Goal: Information Seeking & Learning: Compare options

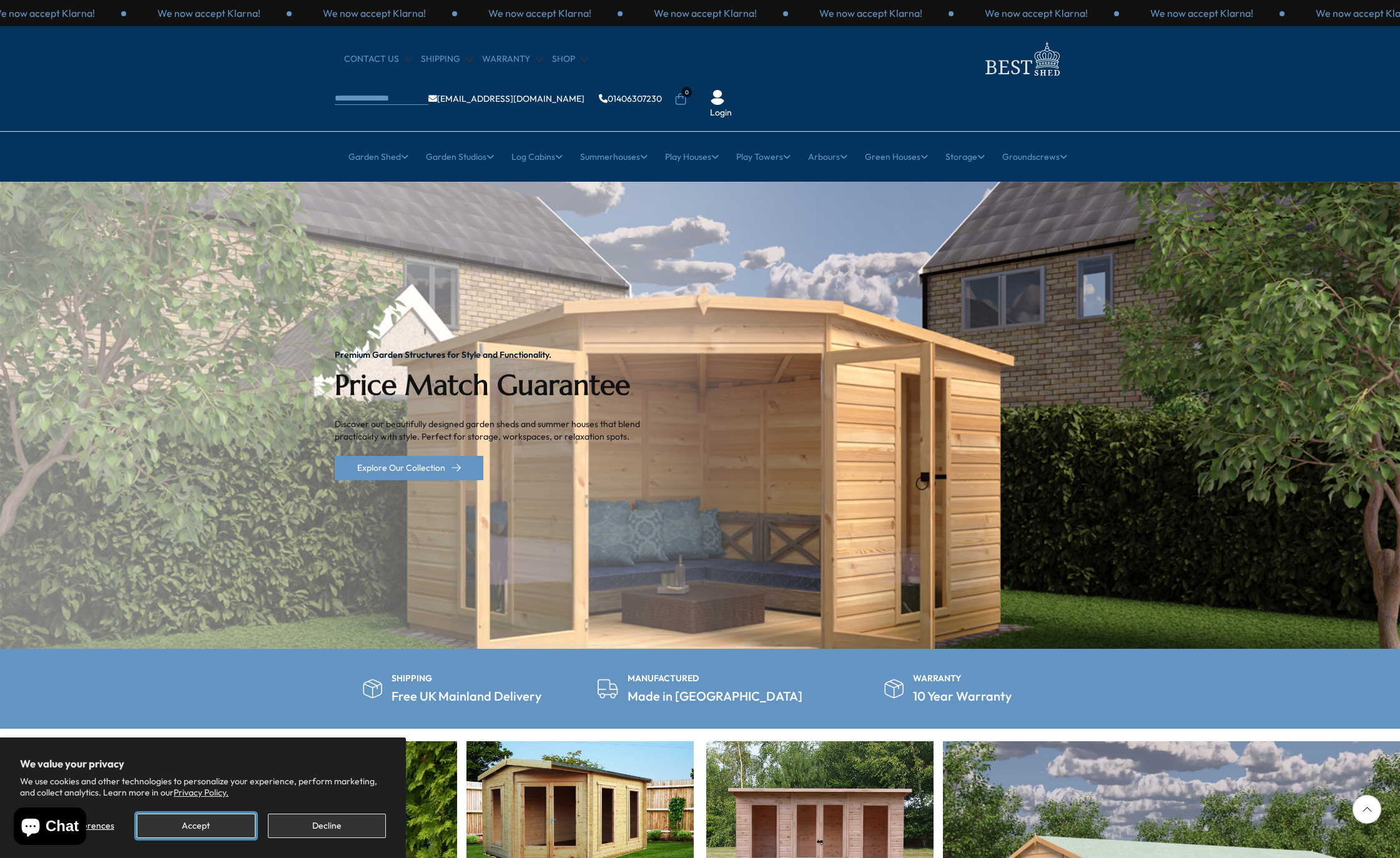
click at [203, 824] on button "Accept" at bounding box center [196, 825] width 118 height 25
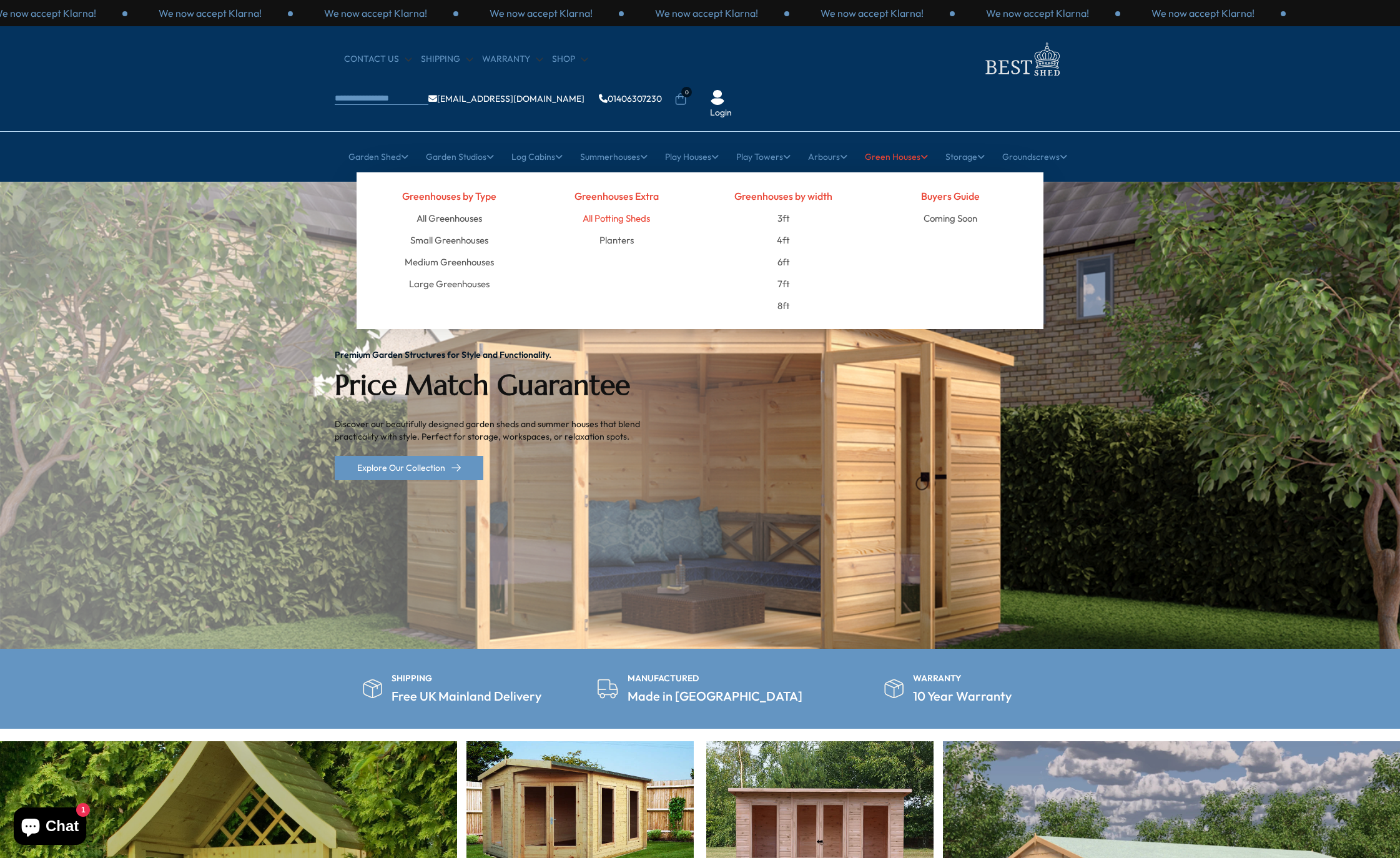
click at [614, 207] on link "All Potting Sheds" at bounding box center [616, 218] width 67 height 22
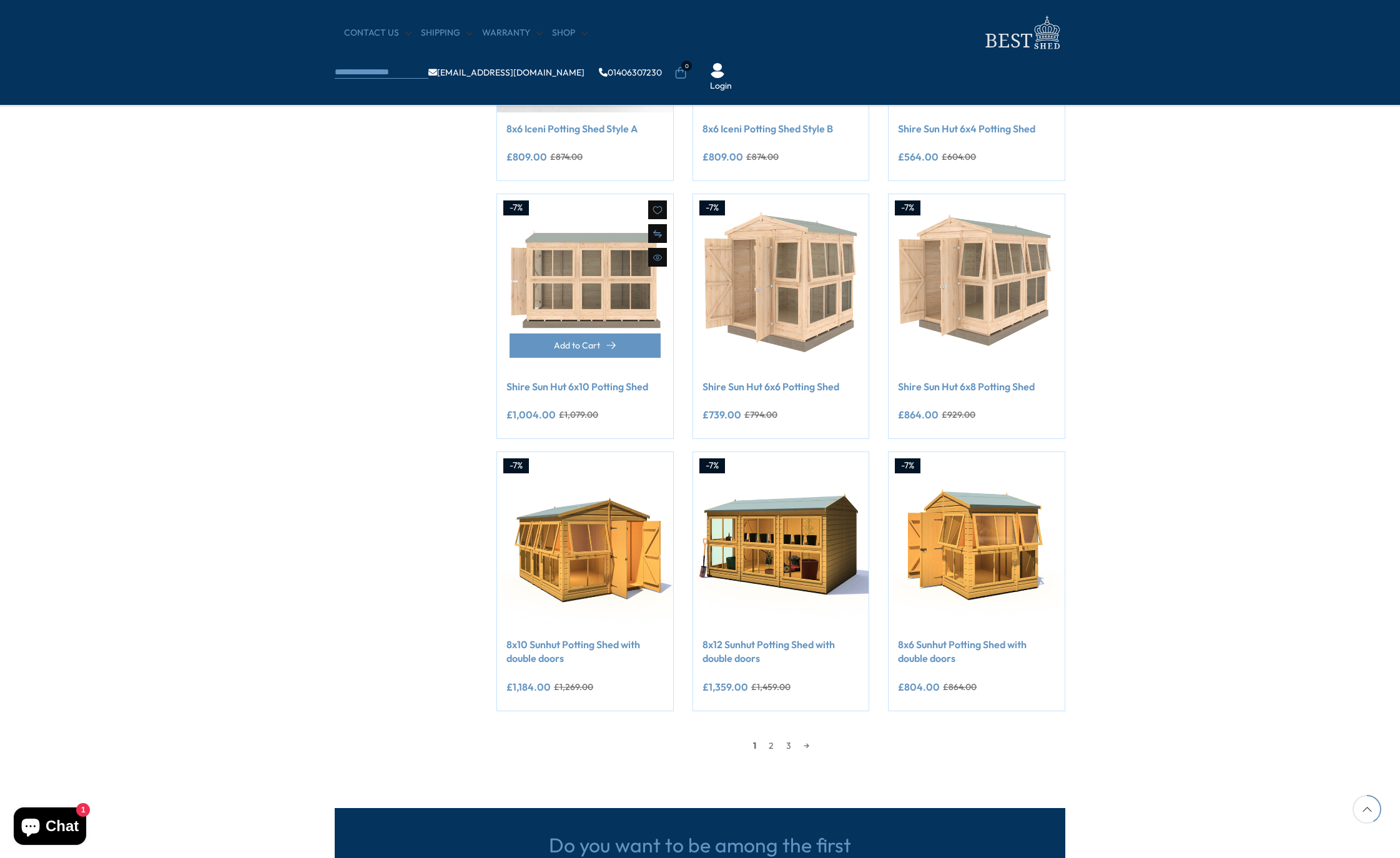
scroll to position [812, 0]
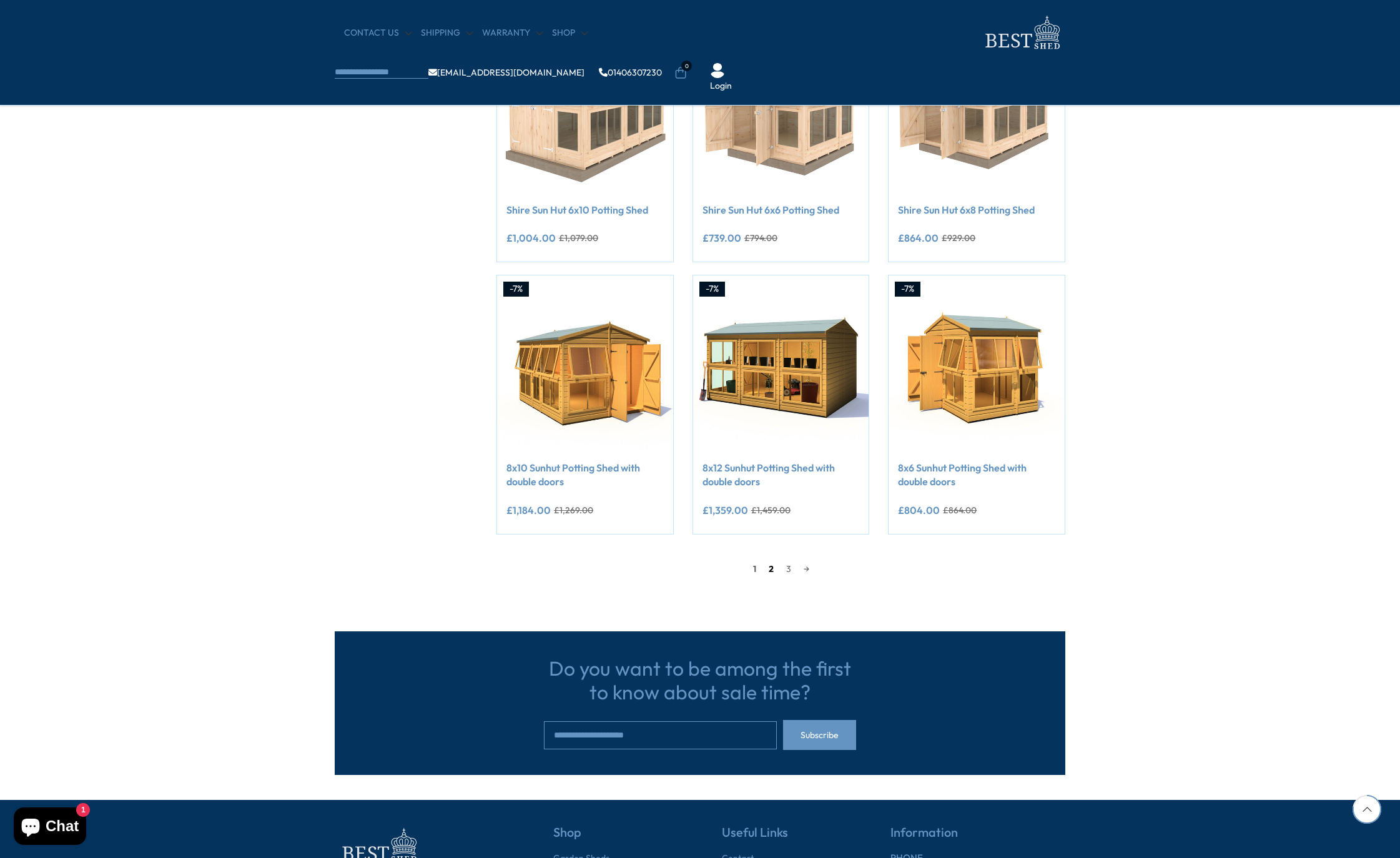
click at [765, 571] on link "2" at bounding box center [771, 568] width 18 height 19
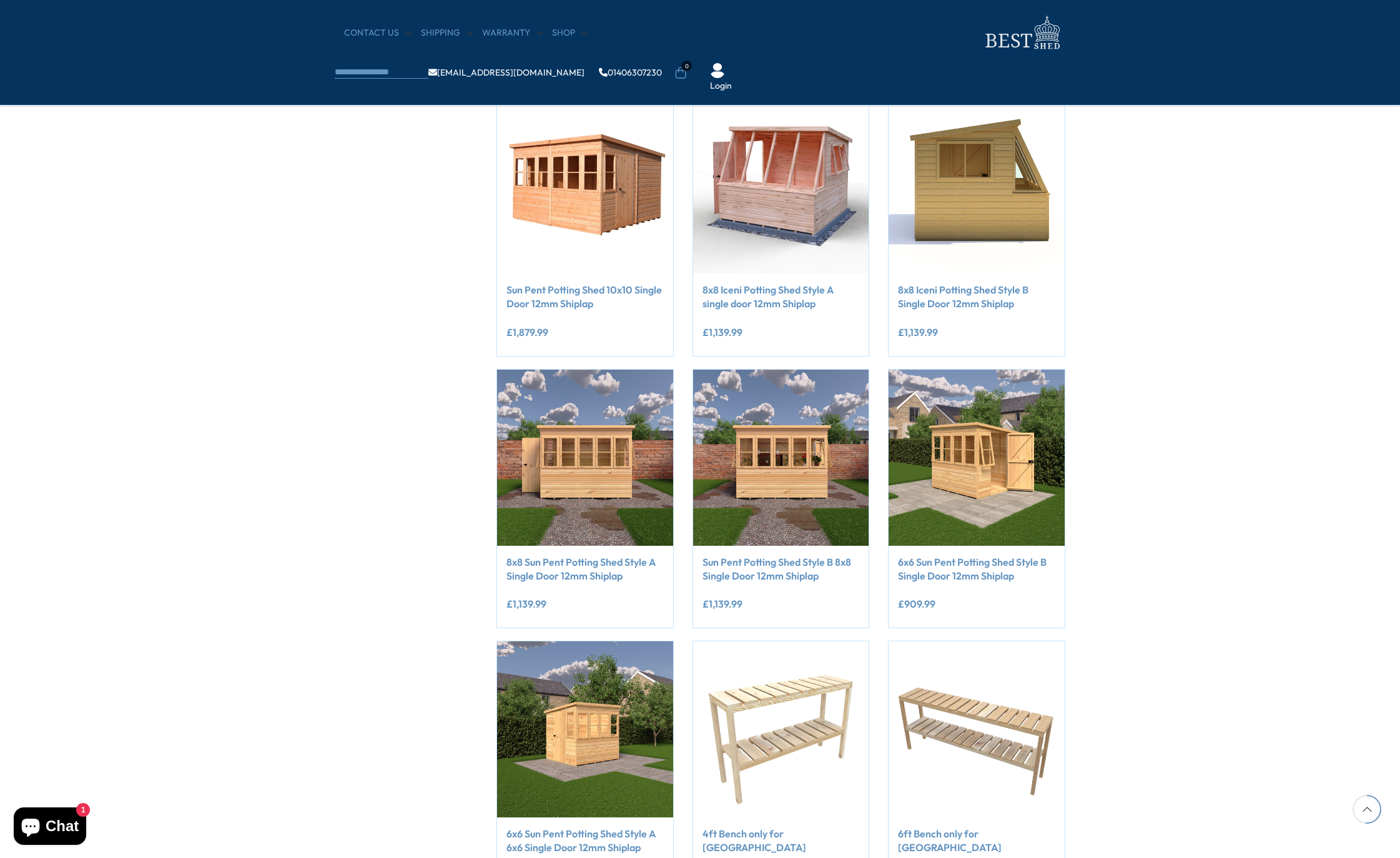
scroll to position [800, 0]
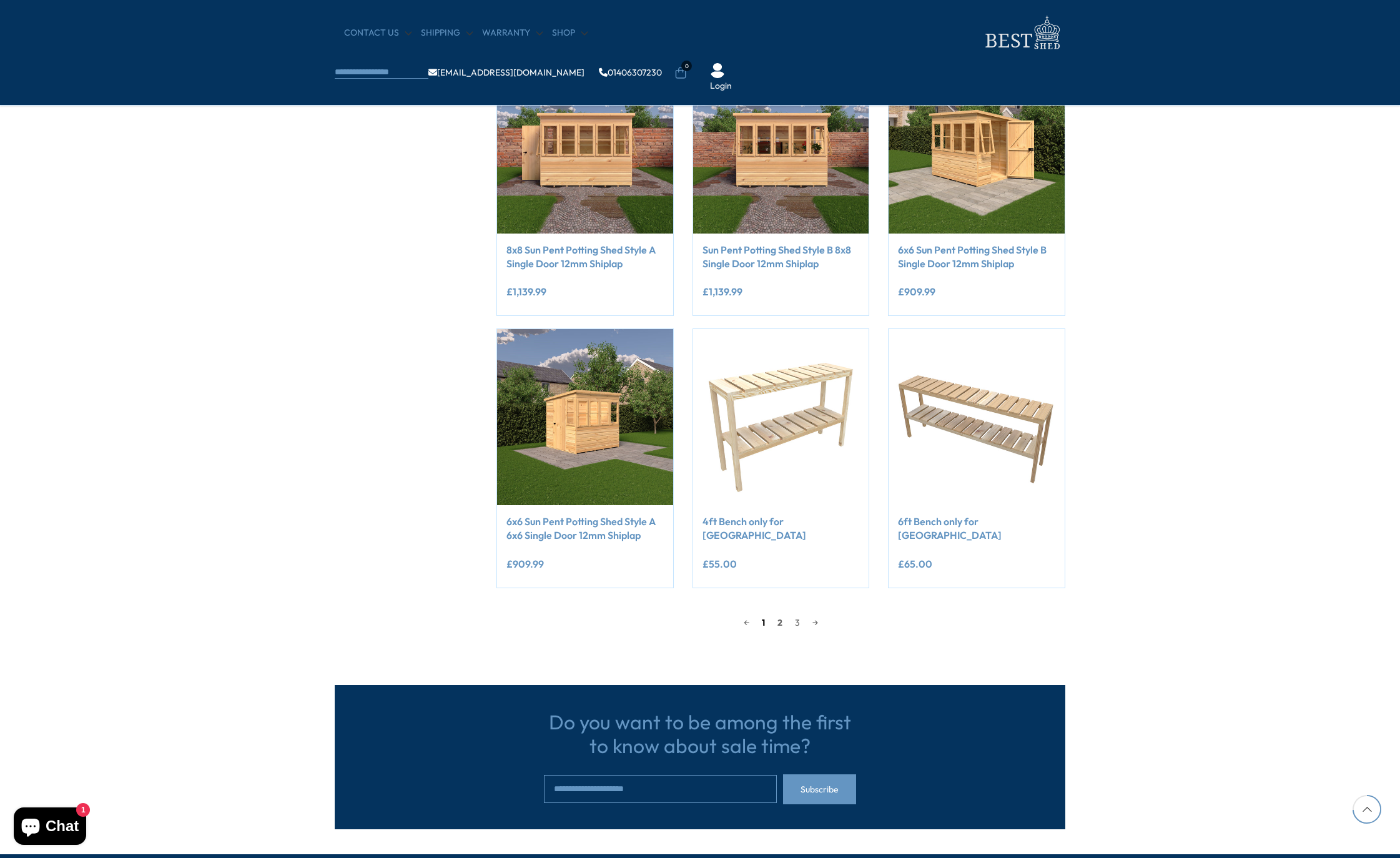
click at [764, 626] on link "1" at bounding box center [763, 622] width 16 height 19
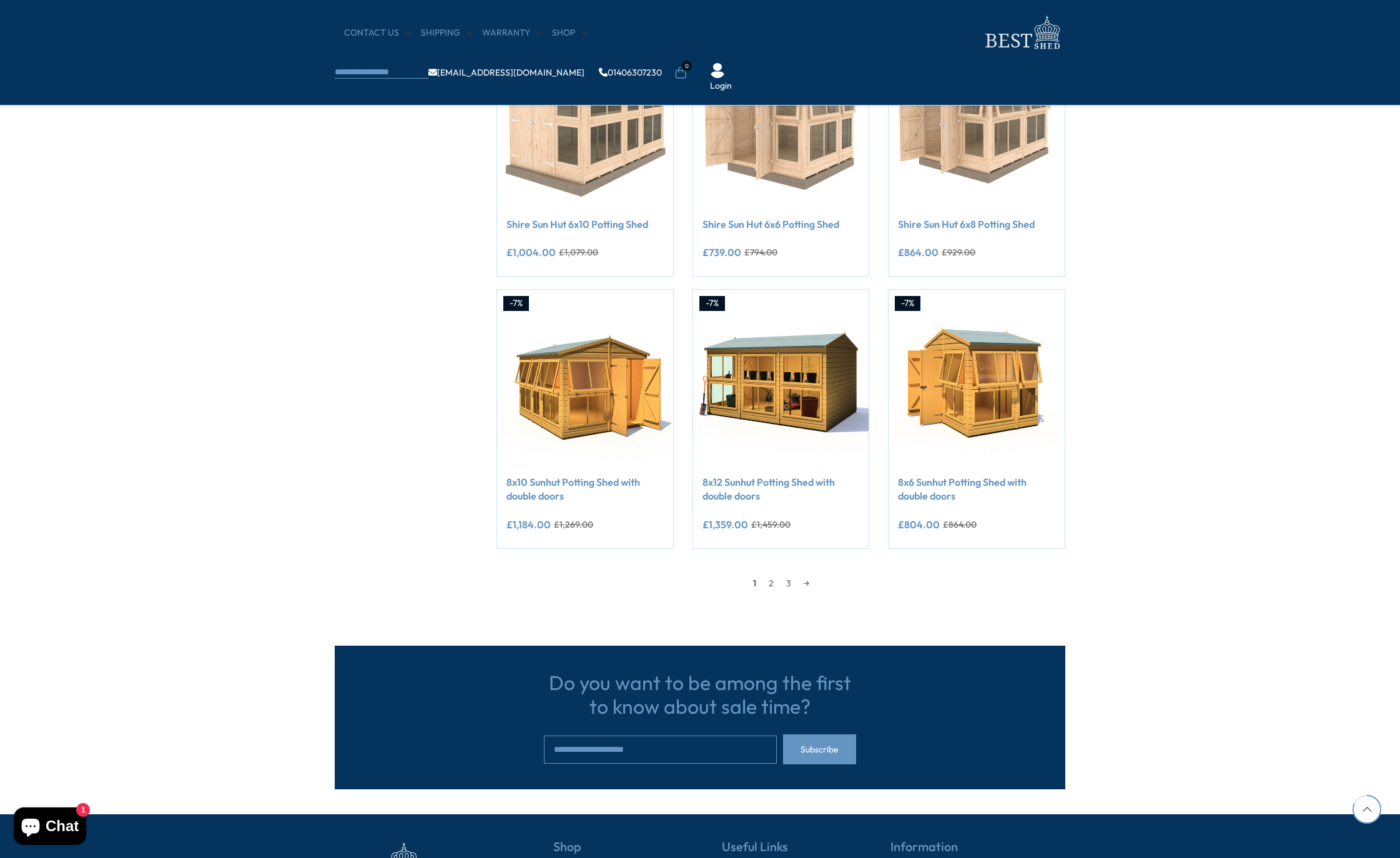
scroll to position [863, 0]
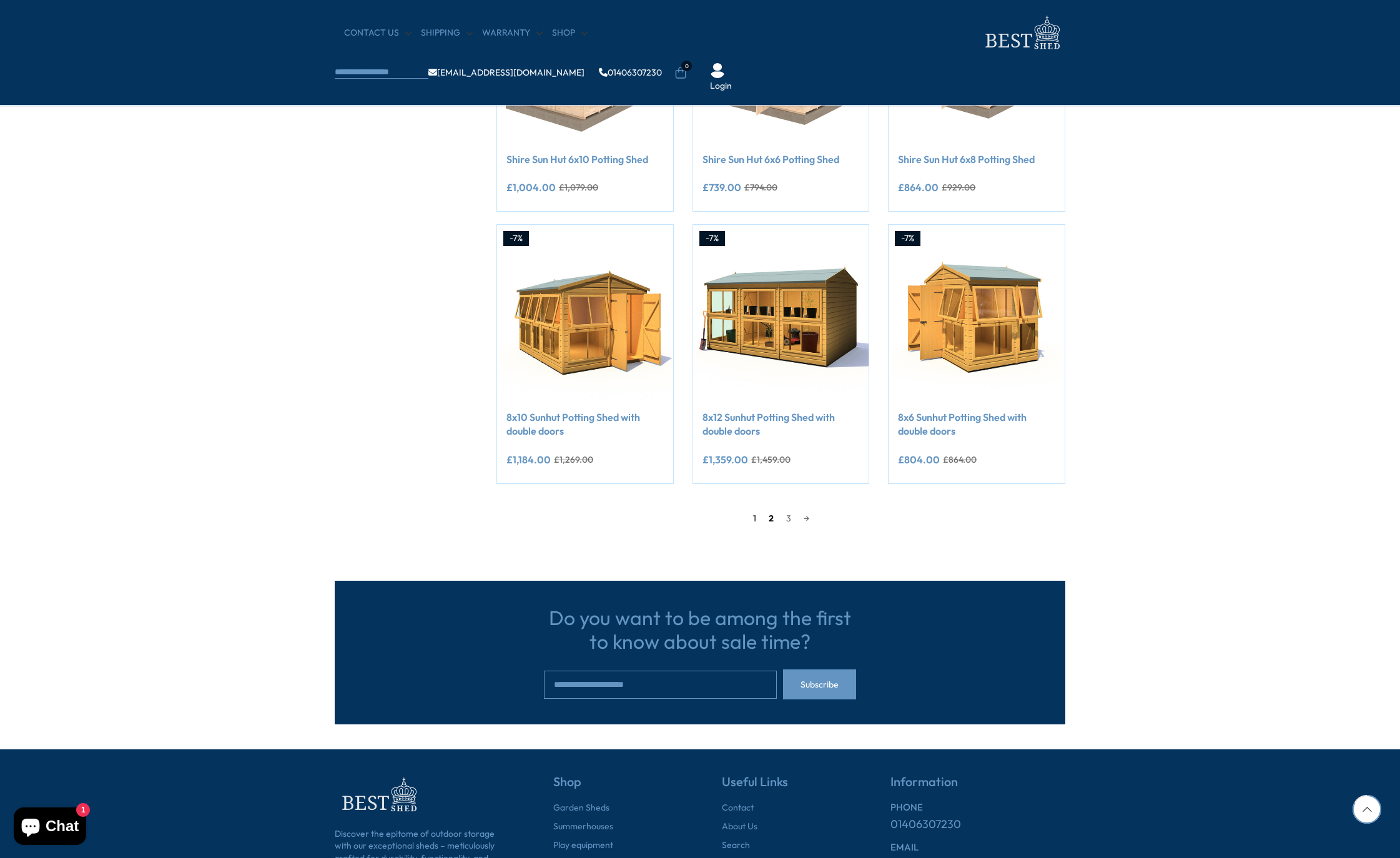
click at [774, 516] on link "2" at bounding box center [771, 518] width 18 height 19
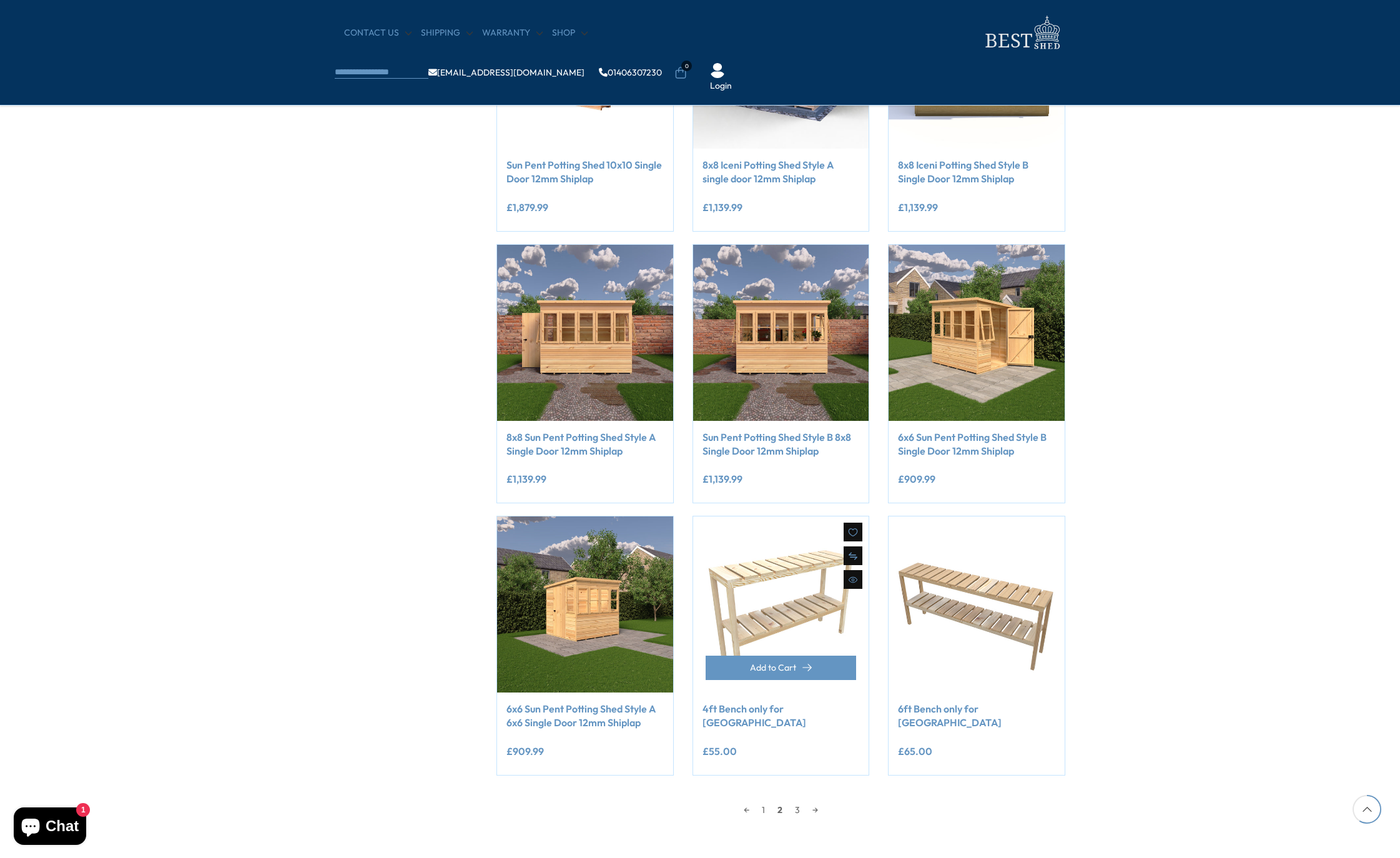
scroll to position [863, 0]
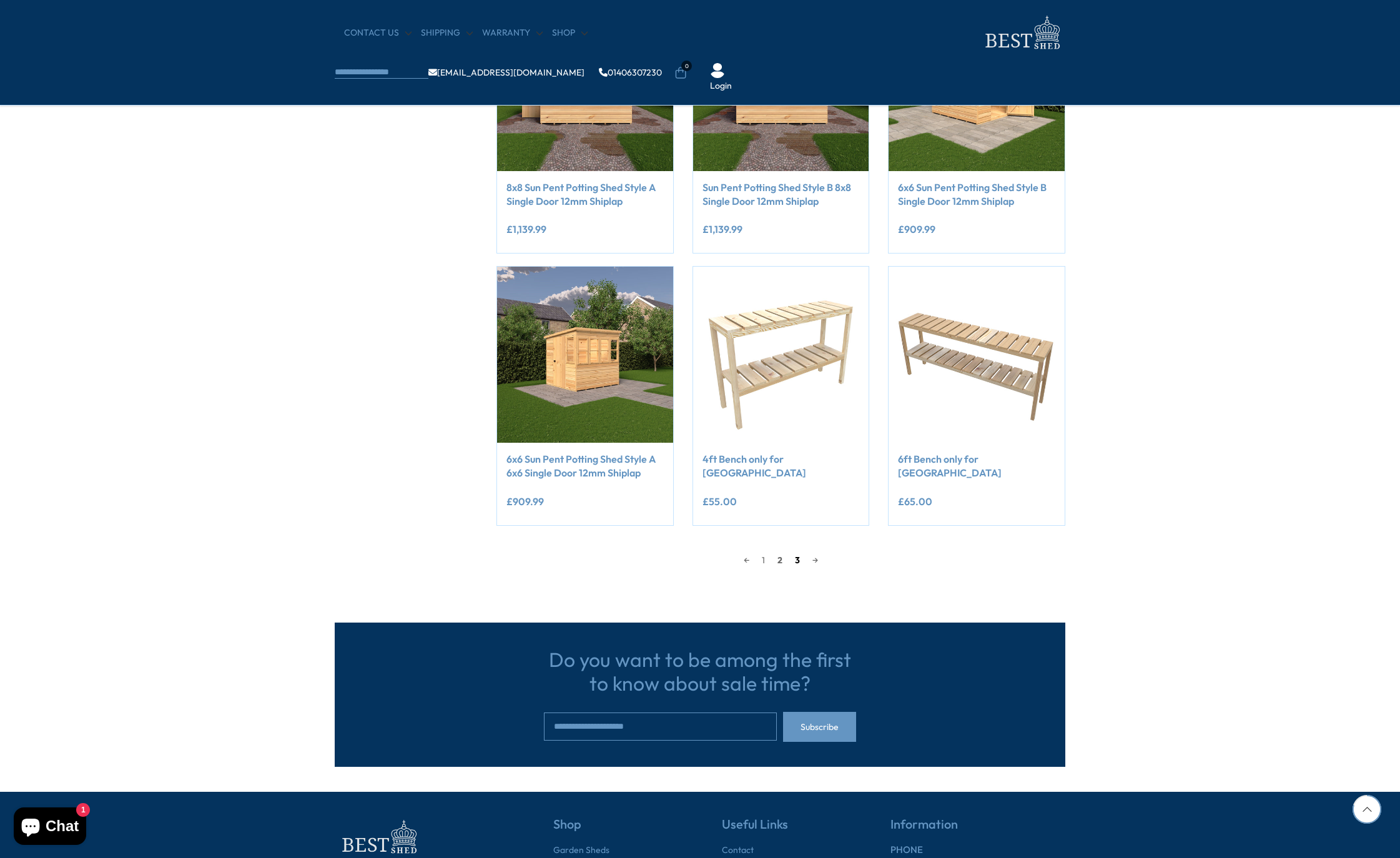
click at [799, 562] on link "3" at bounding box center [798, 560] width 18 height 19
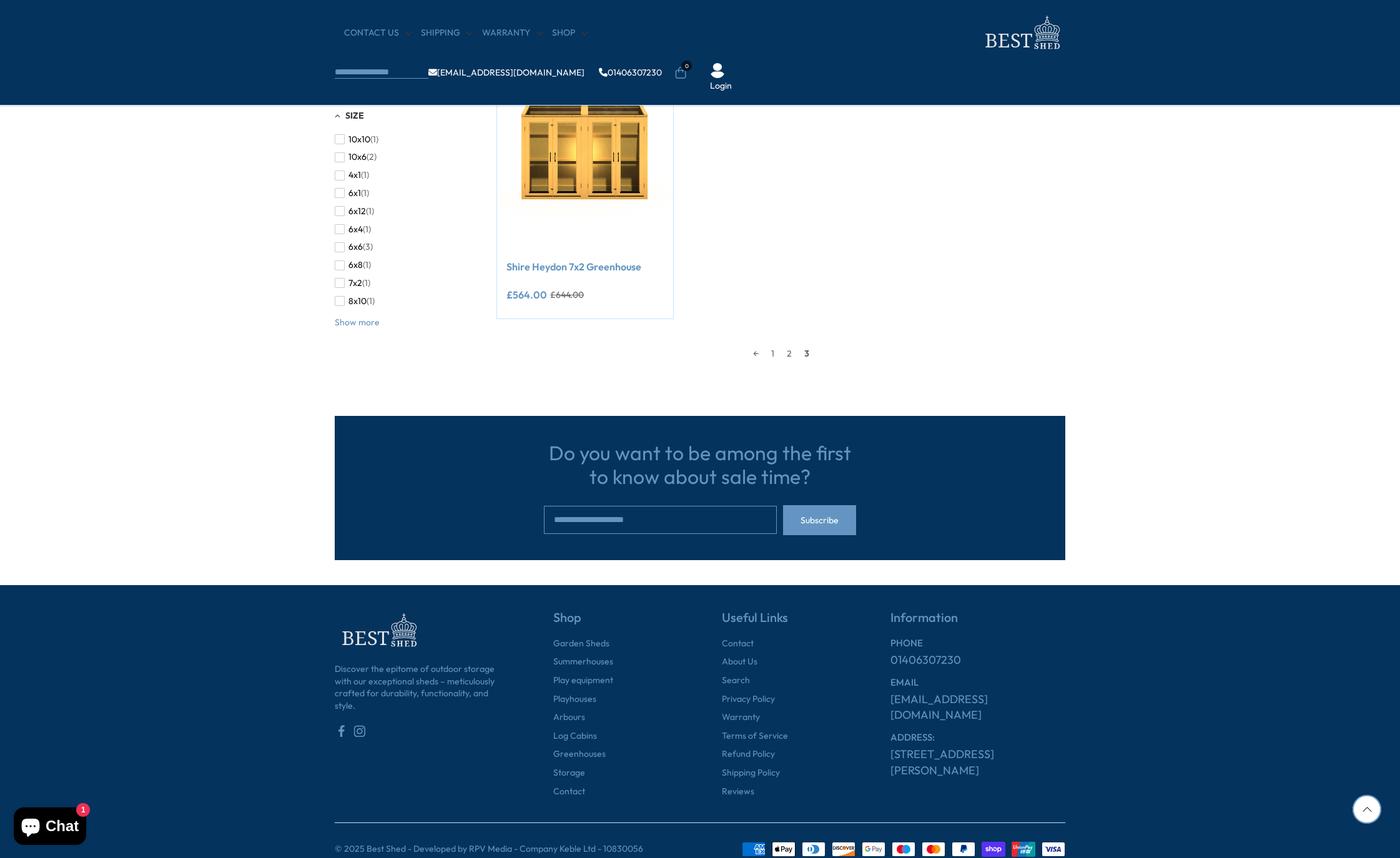
scroll to position [238, 0]
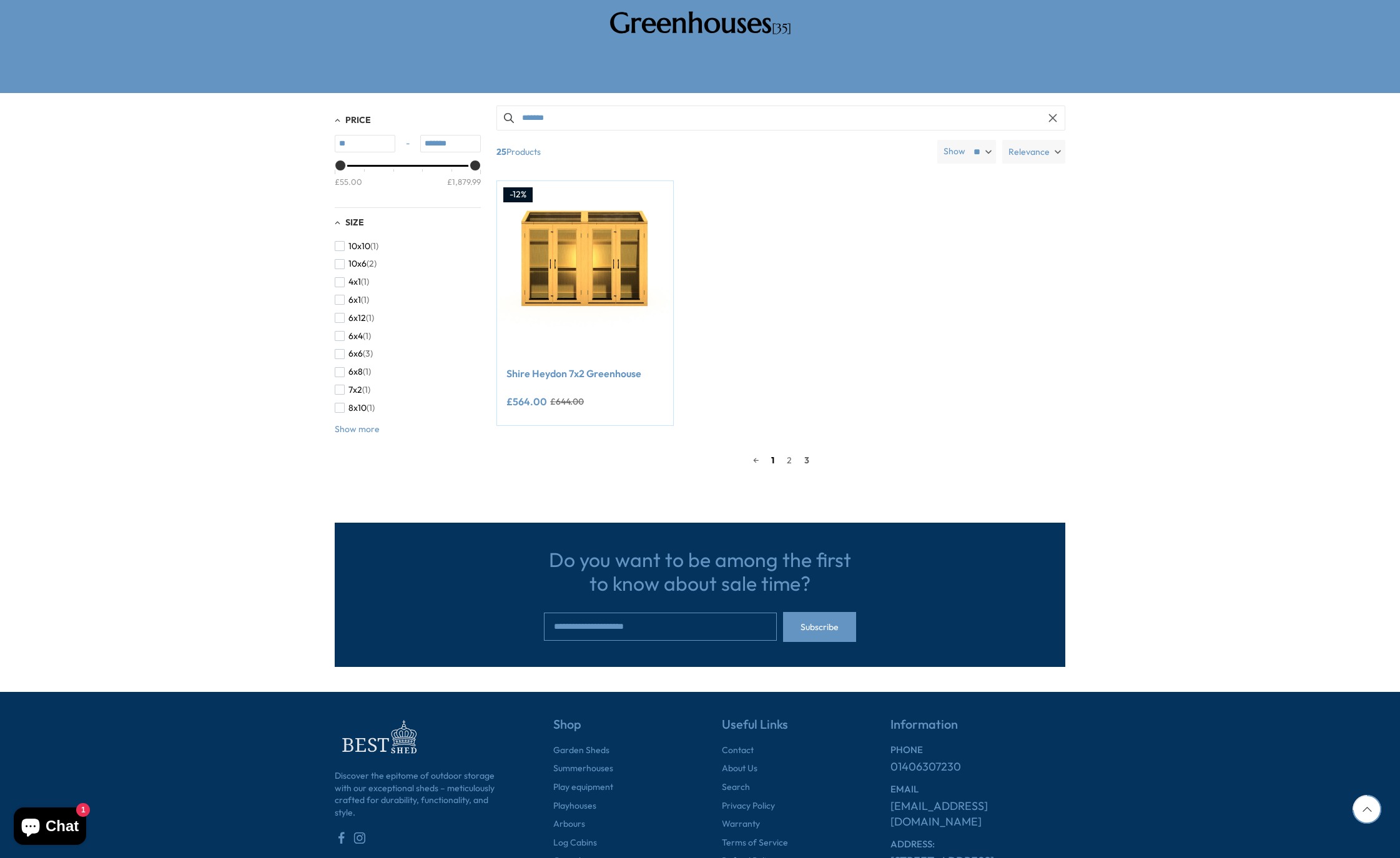
click at [777, 451] on link "1" at bounding box center [773, 460] width 16 height 19
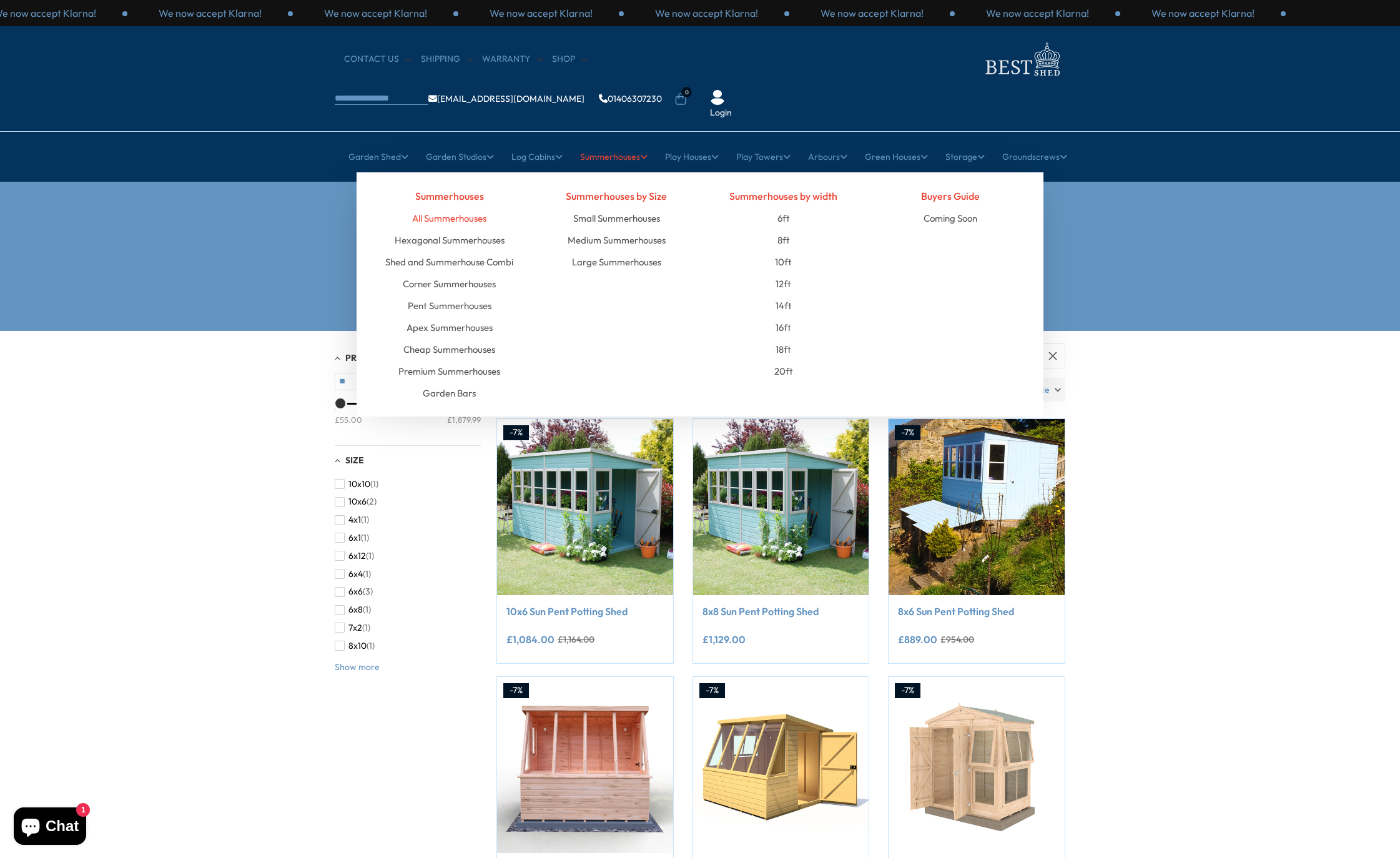
click at [457, 207] on link "All Summerhouses" at bounding box center [449, 218] width 74 height 22
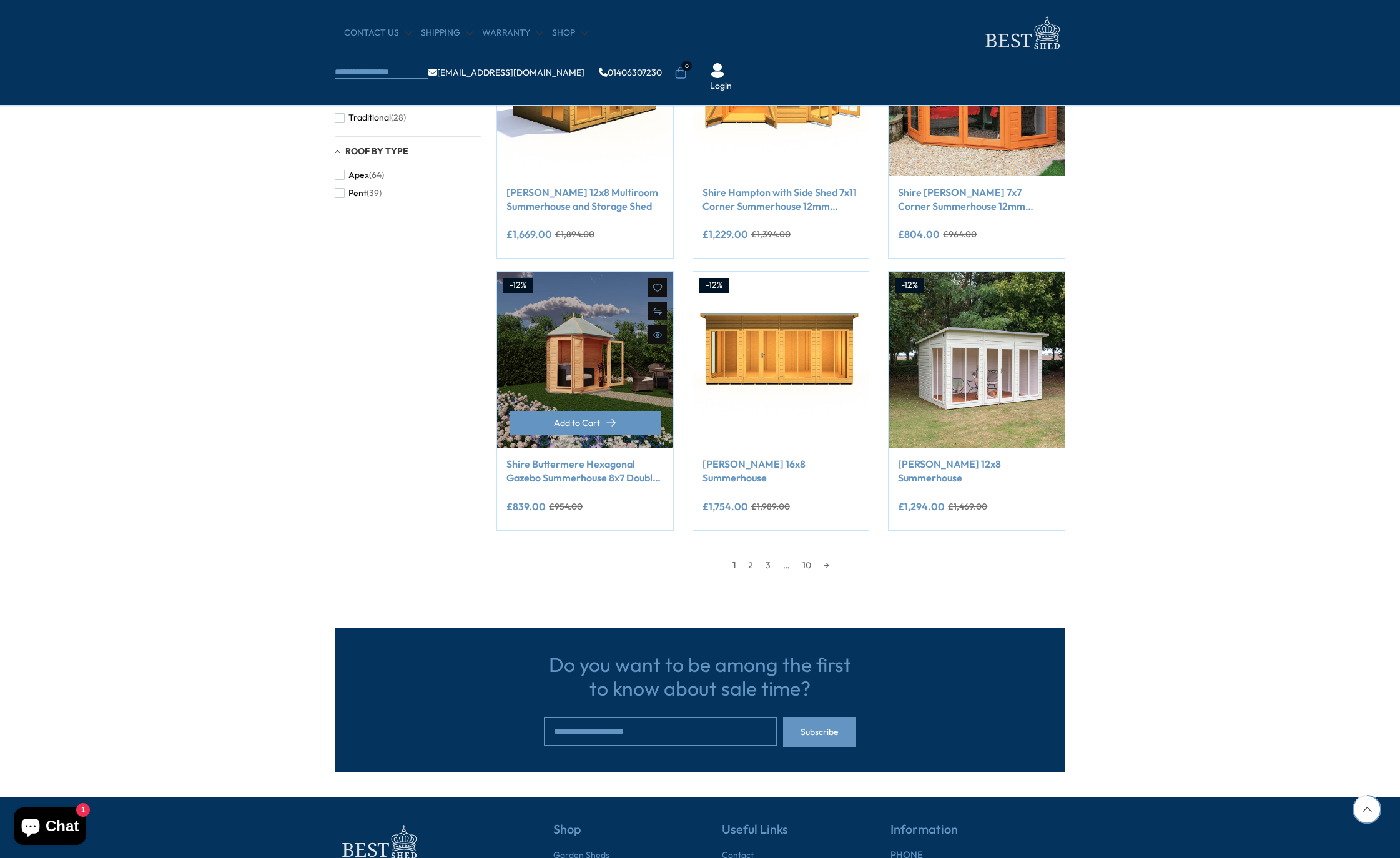
scroll to position [999, 0]
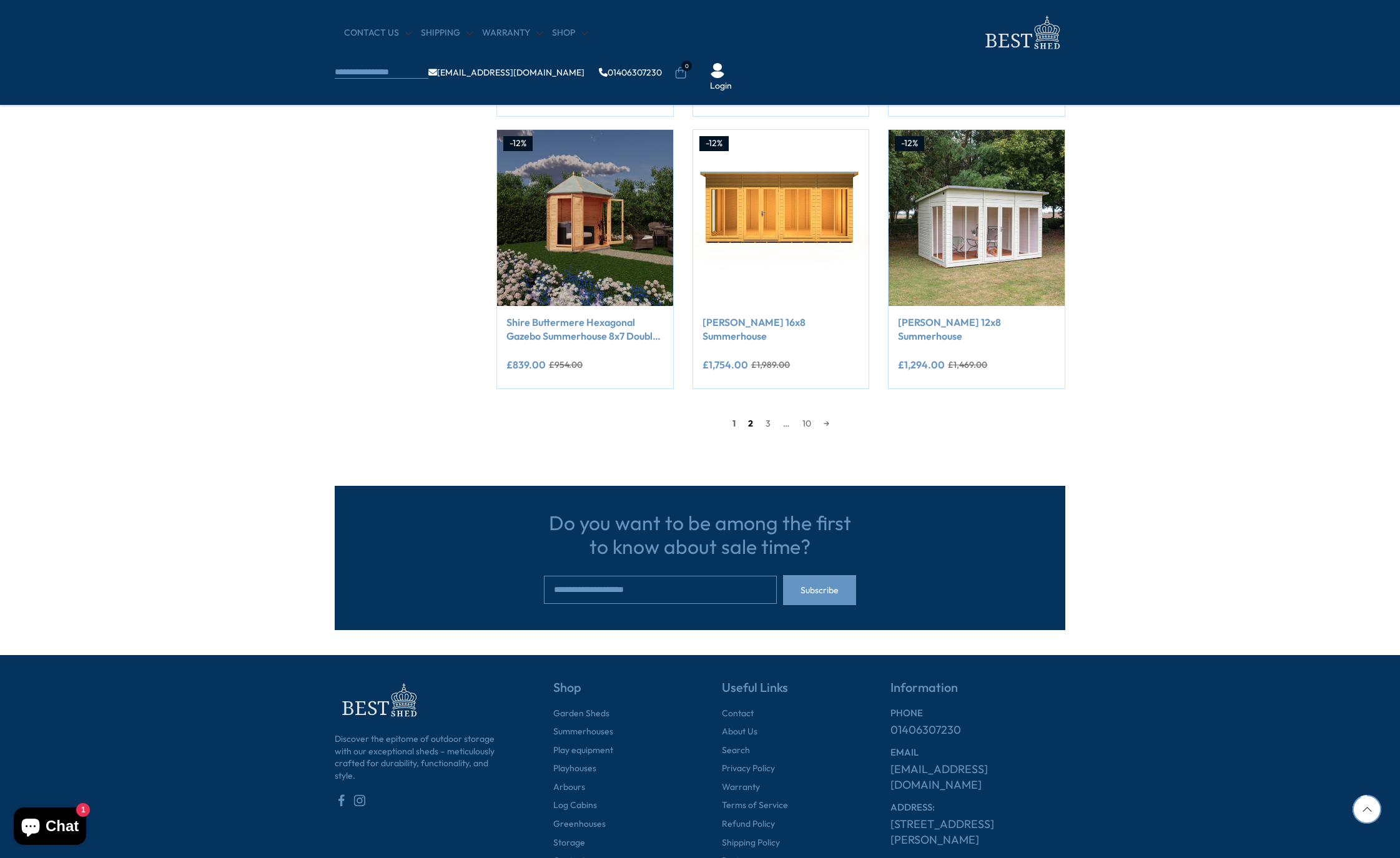
click at [743, 421] on link "2" at bounding box center [750, 423] width 18 height 19
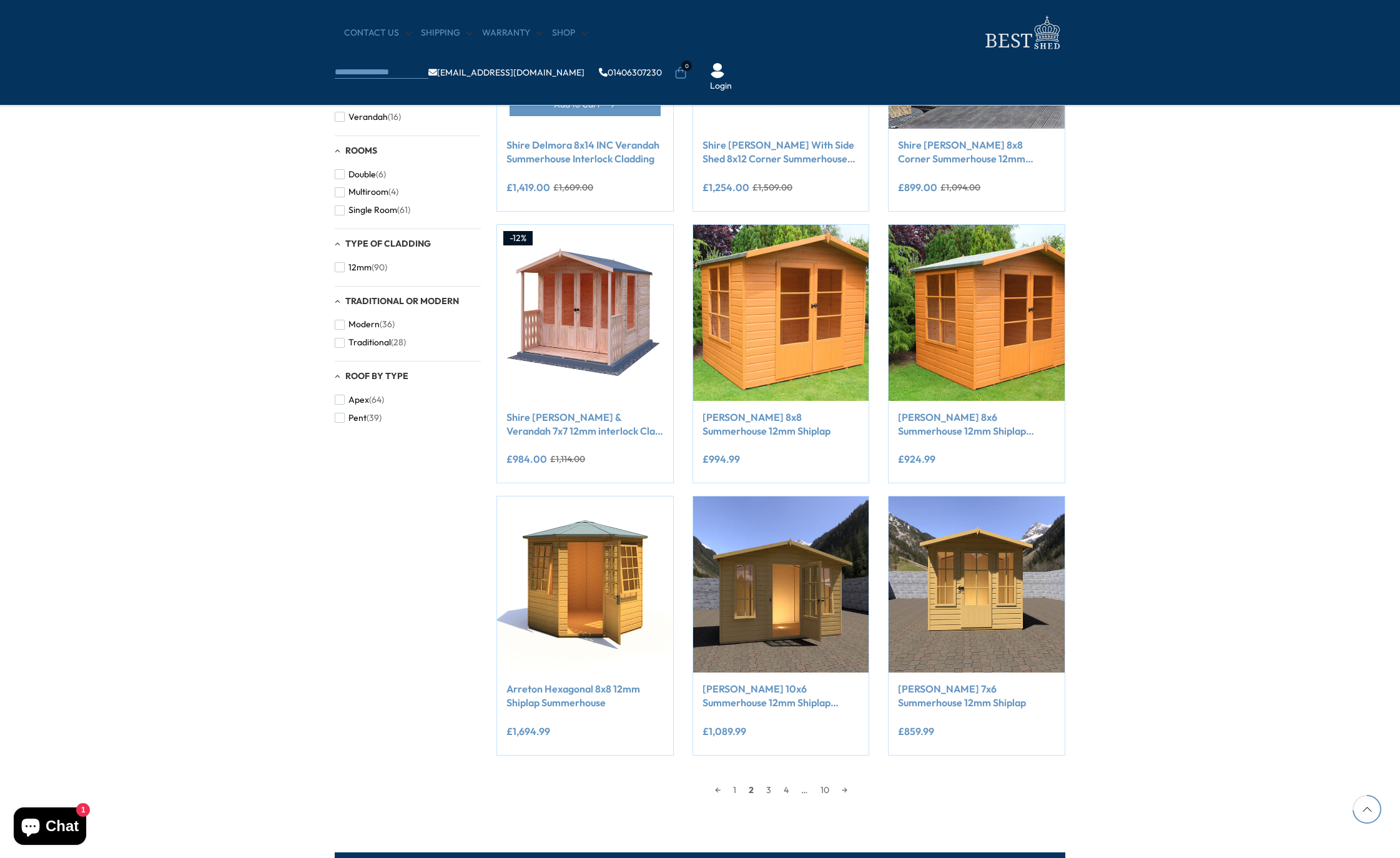
scroll to position [800, 0]
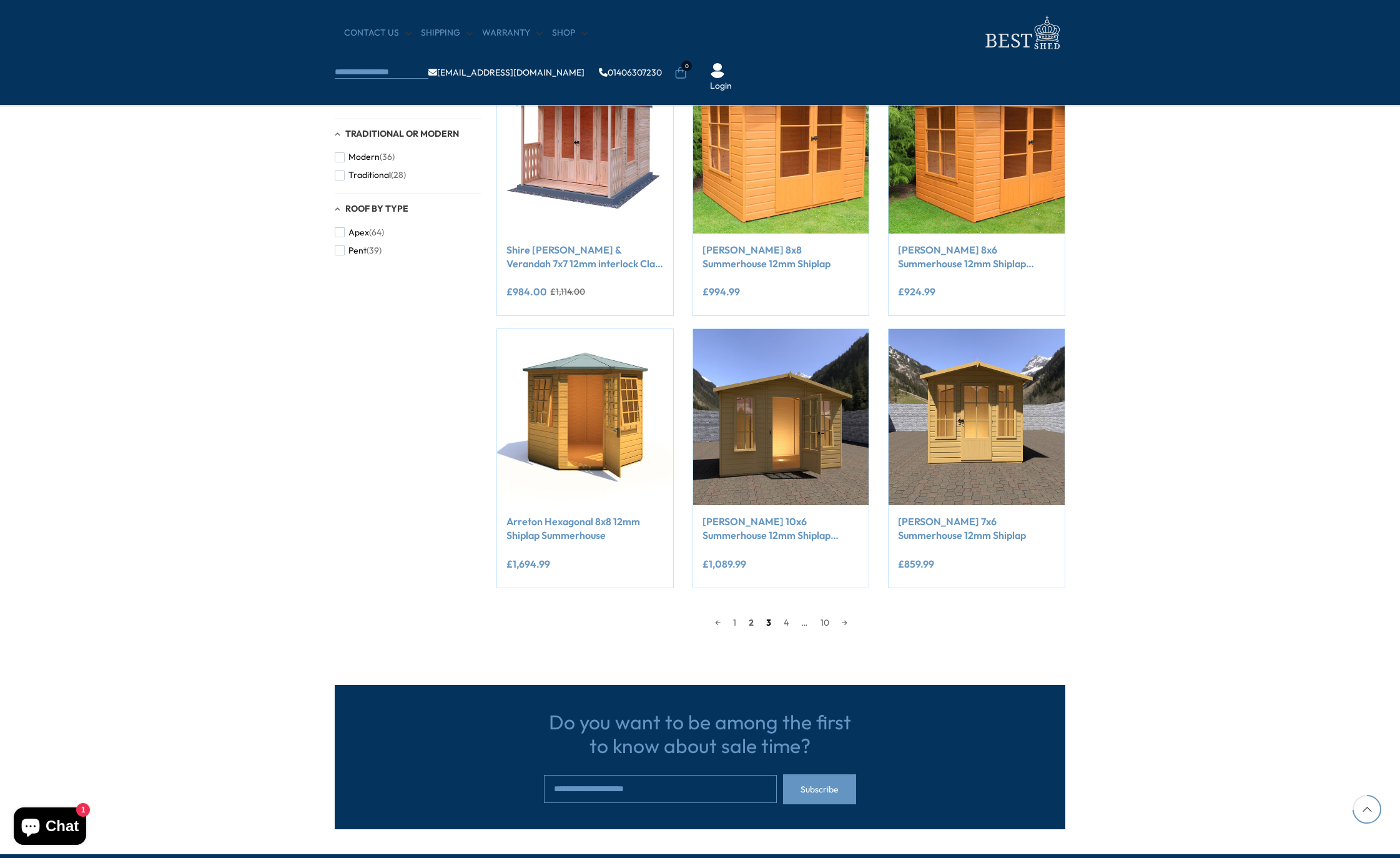
click at [773, 626] on link "3" at bounding box center [769, 622] width 18 height 19
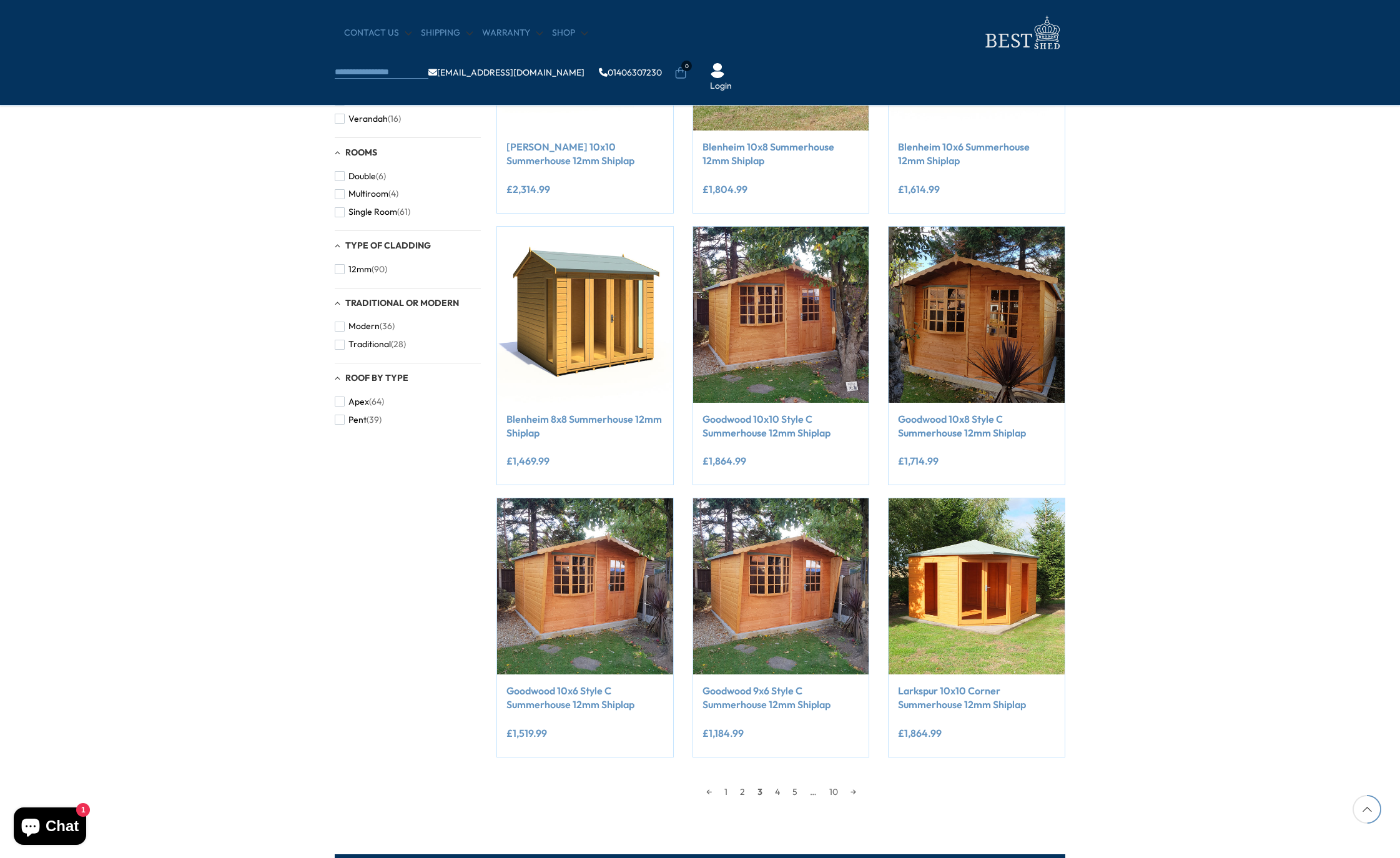
scroll to position [987, 0]
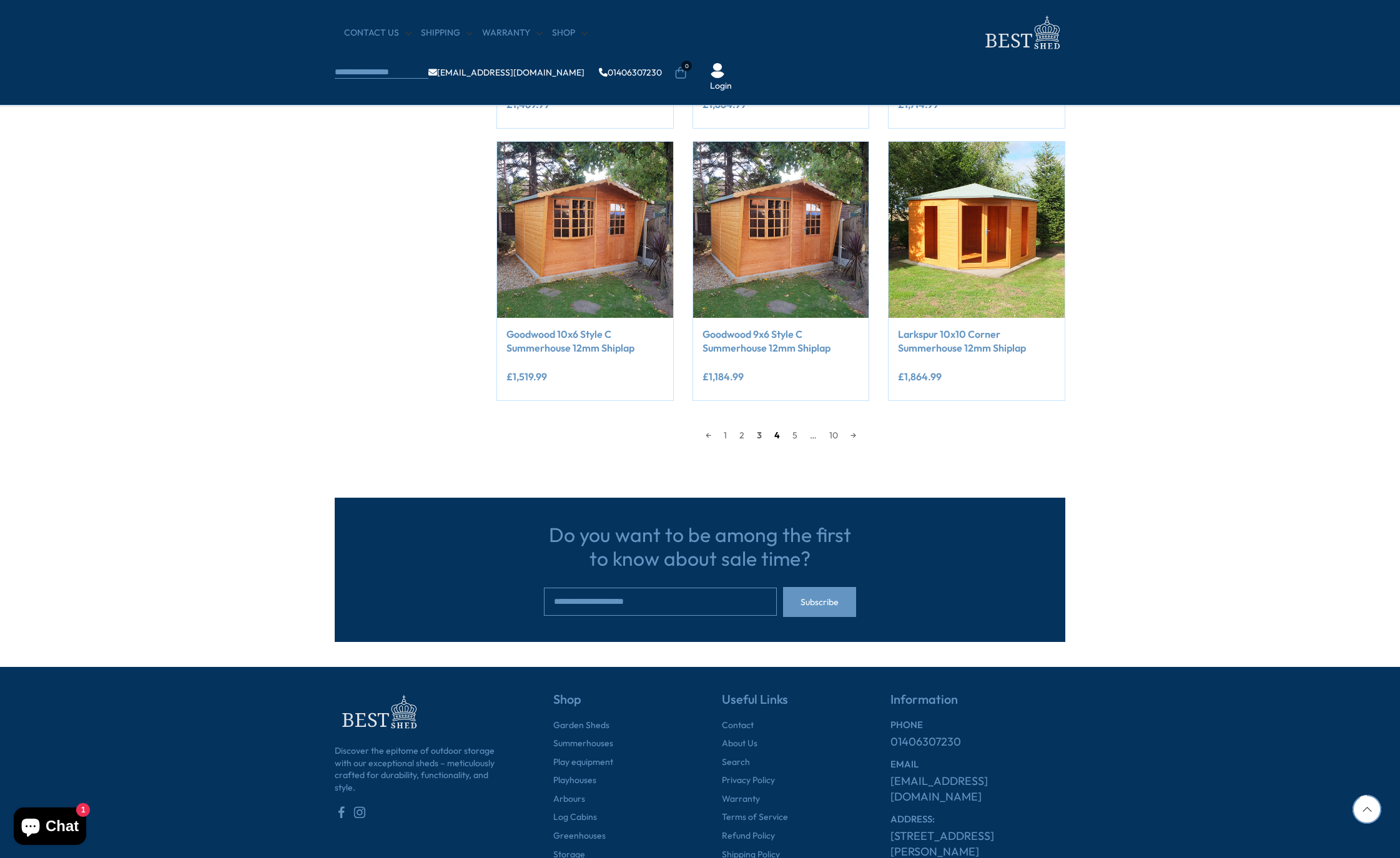
click at [782, 431] on link "4" at bounding box center [777, 435] width 18 height 19
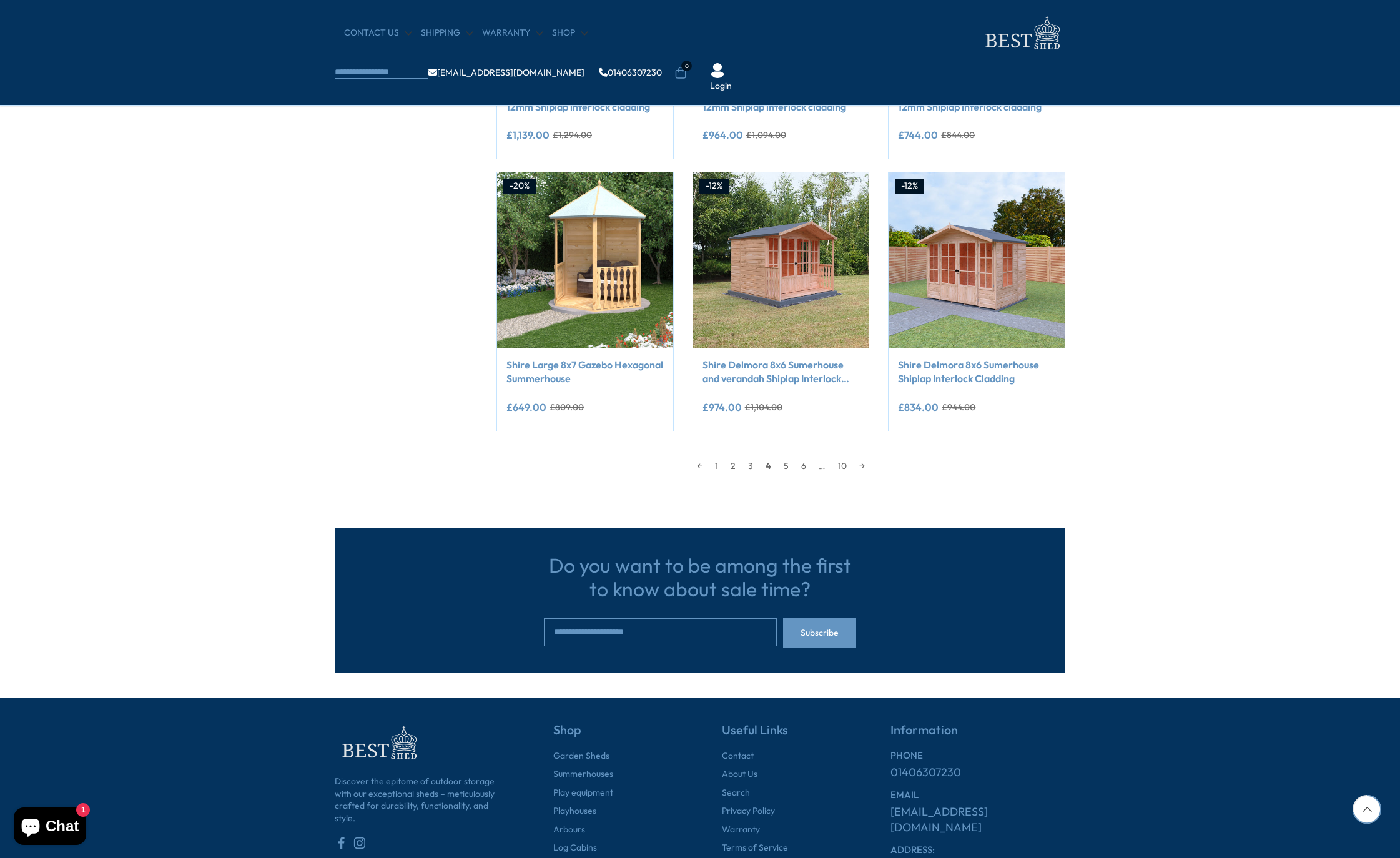
scroll to position [987, 0]
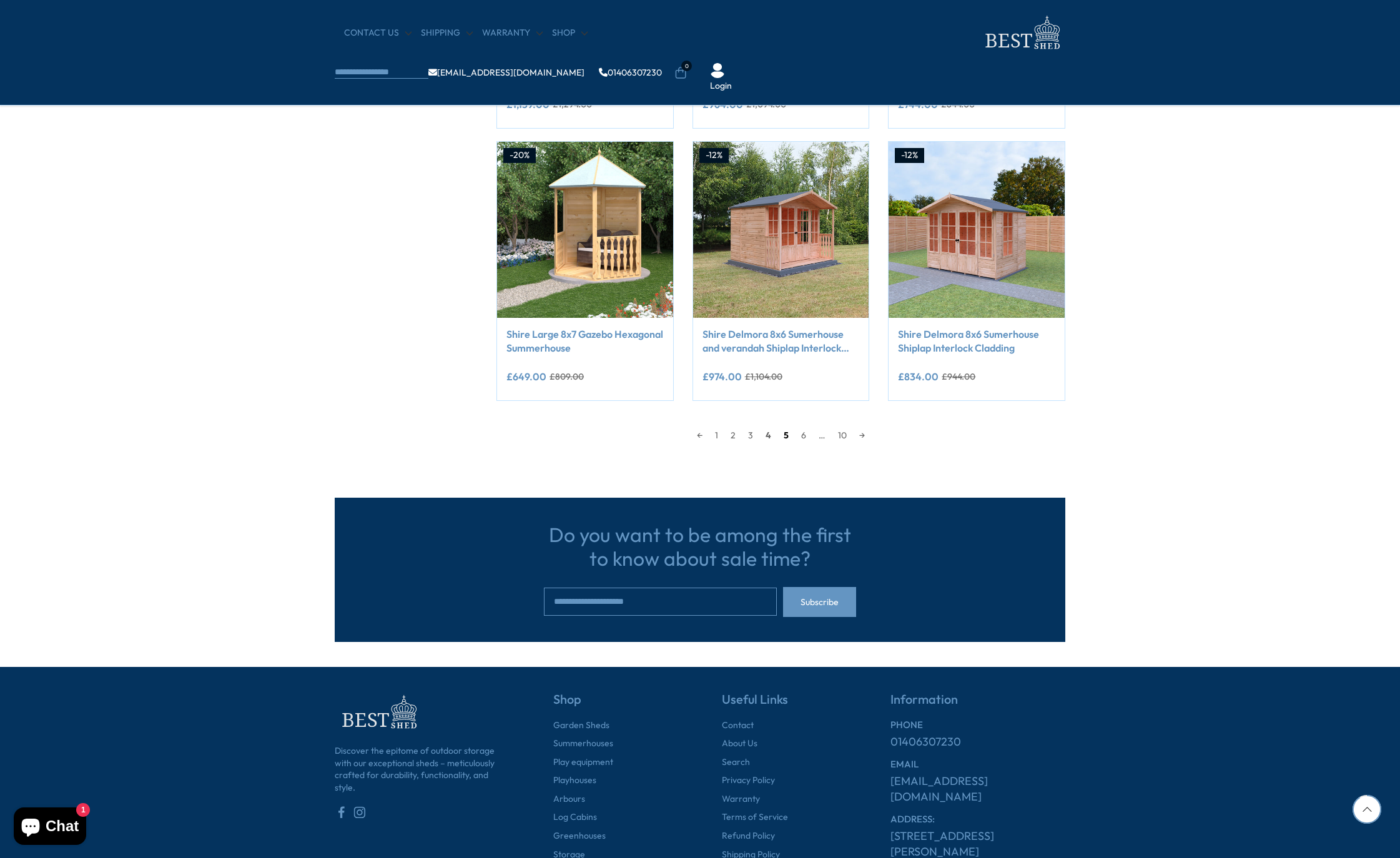
click at [785, 434] on link "5" at bounding box center [786, 435] width 18 height 19
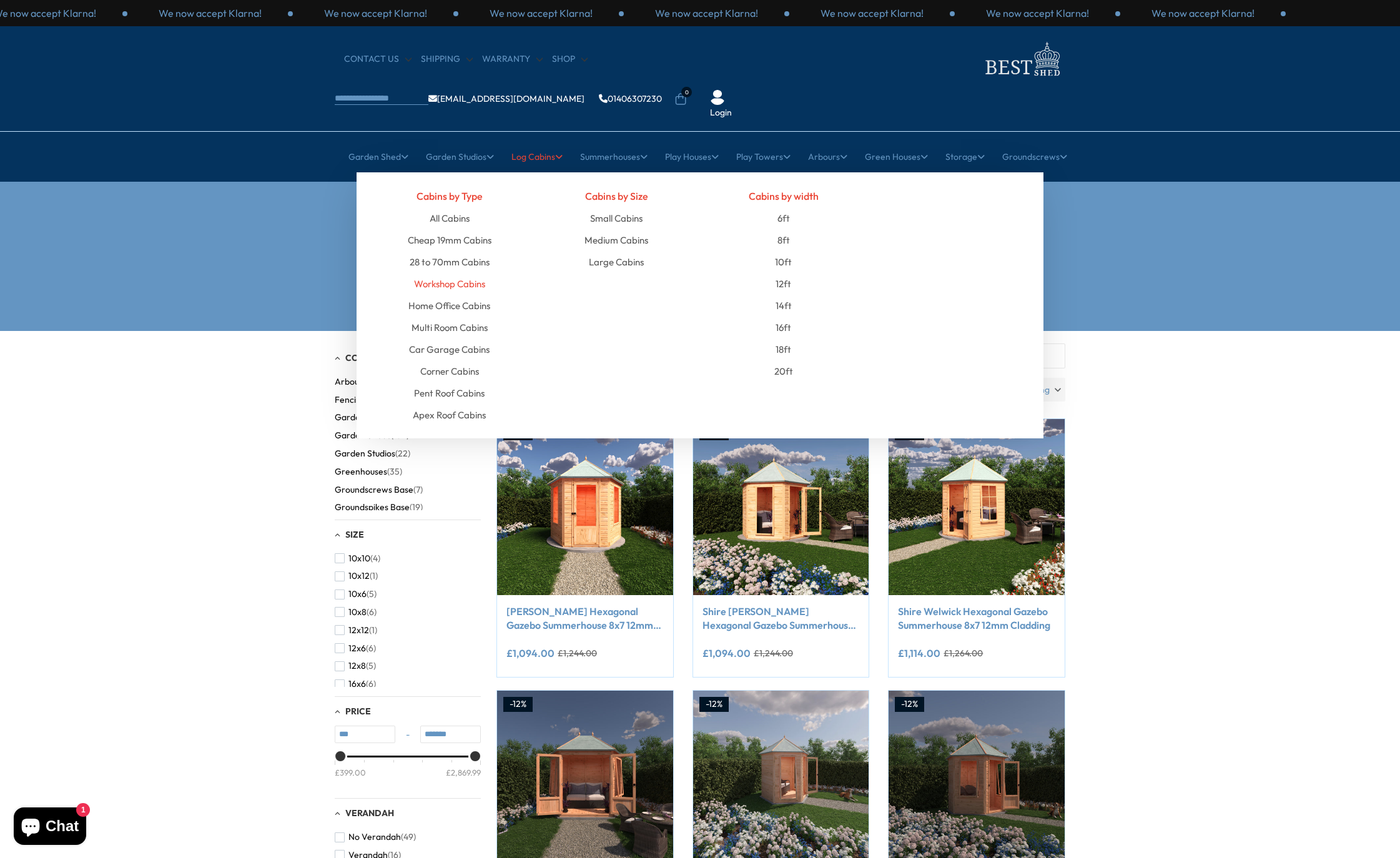
click at [418, 273] on link "Workshop Cabins" at bounding box center [450, 284] width 71 height 22
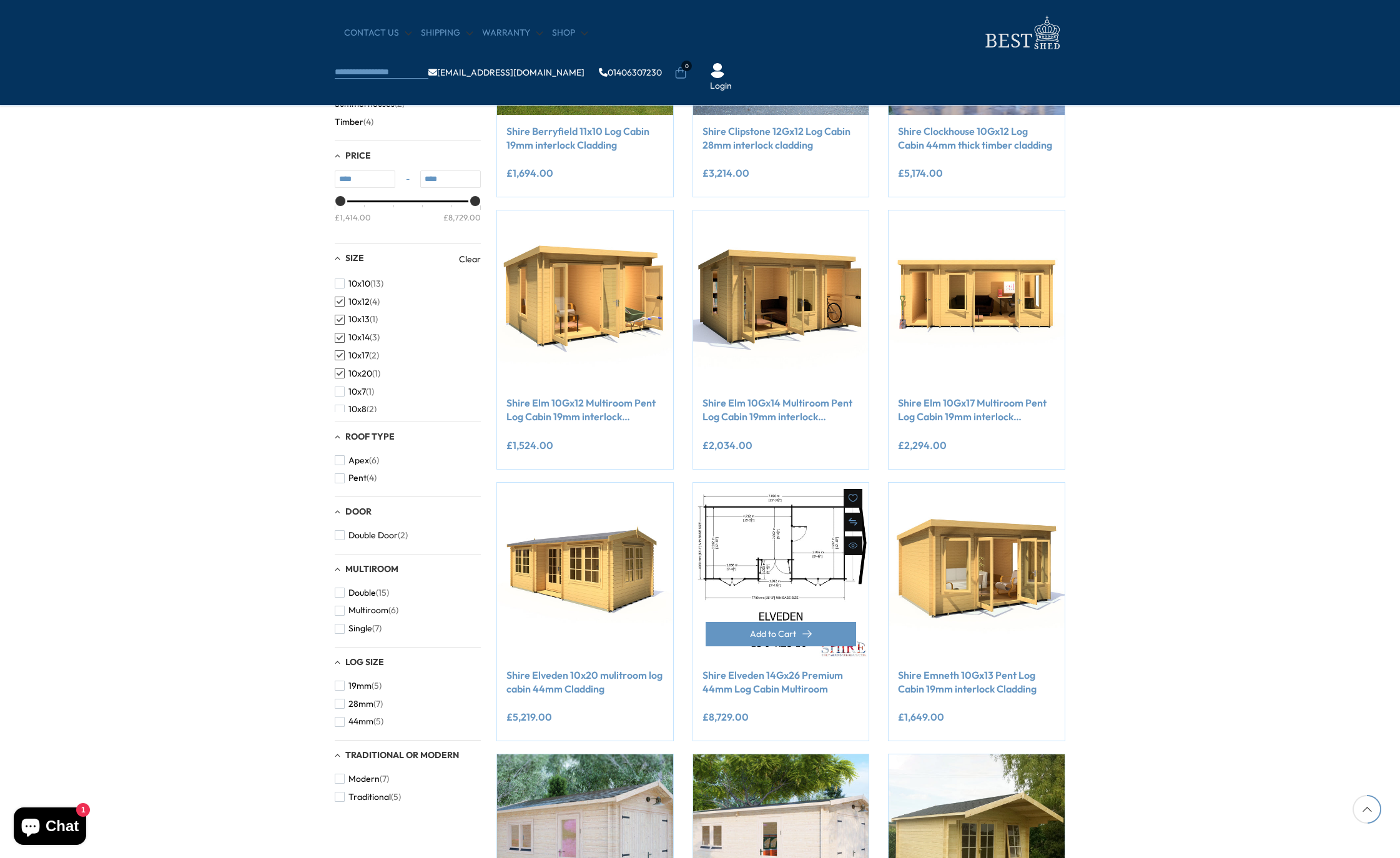
scroll to position [750, 0]
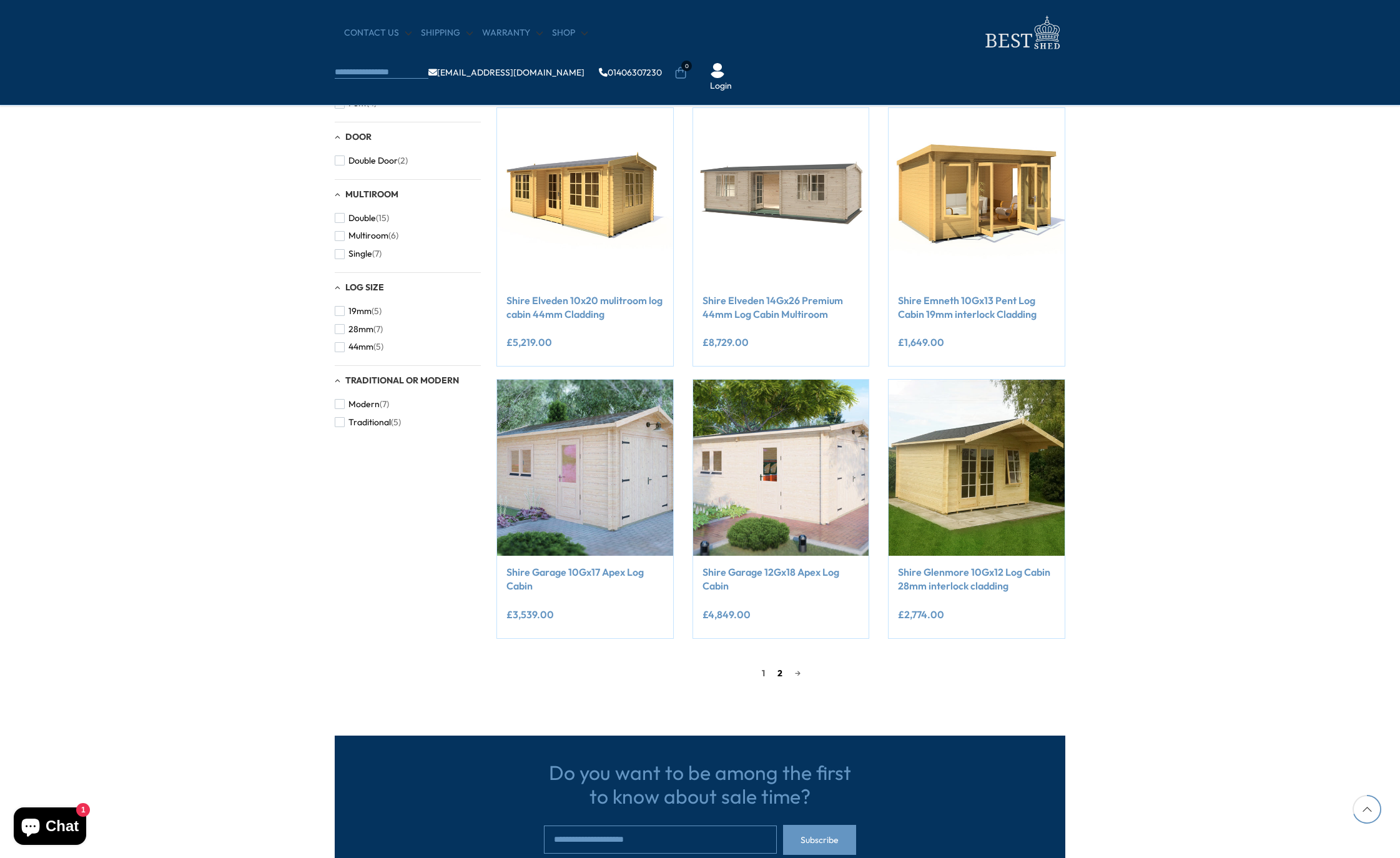
click at [782, 679] on link "2" at bounding box center [780, 673] width 18 height 19
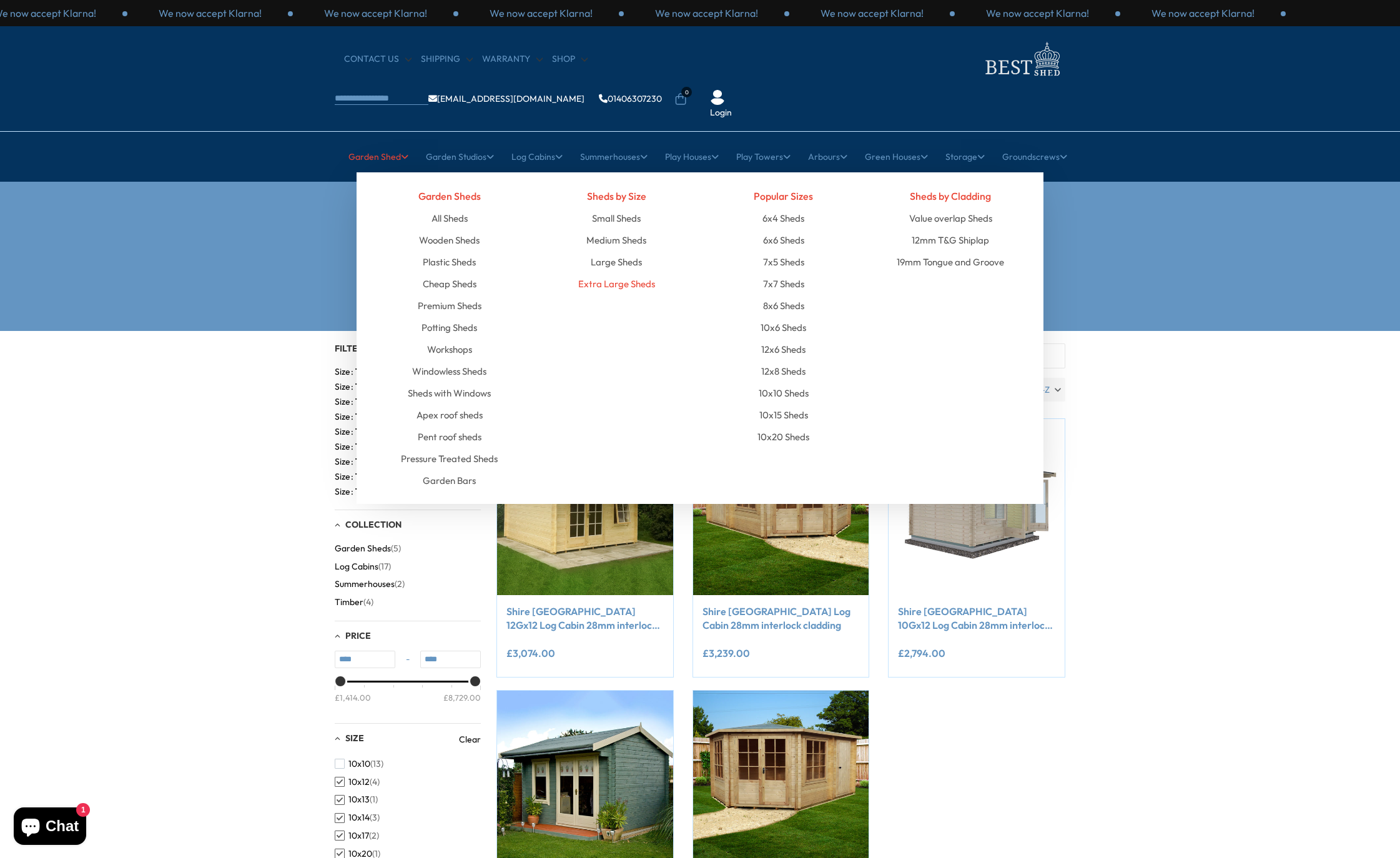
click at [587, 273] on link "Extra Large Sheds" at bounding box center [616, 284] width 77 height 22
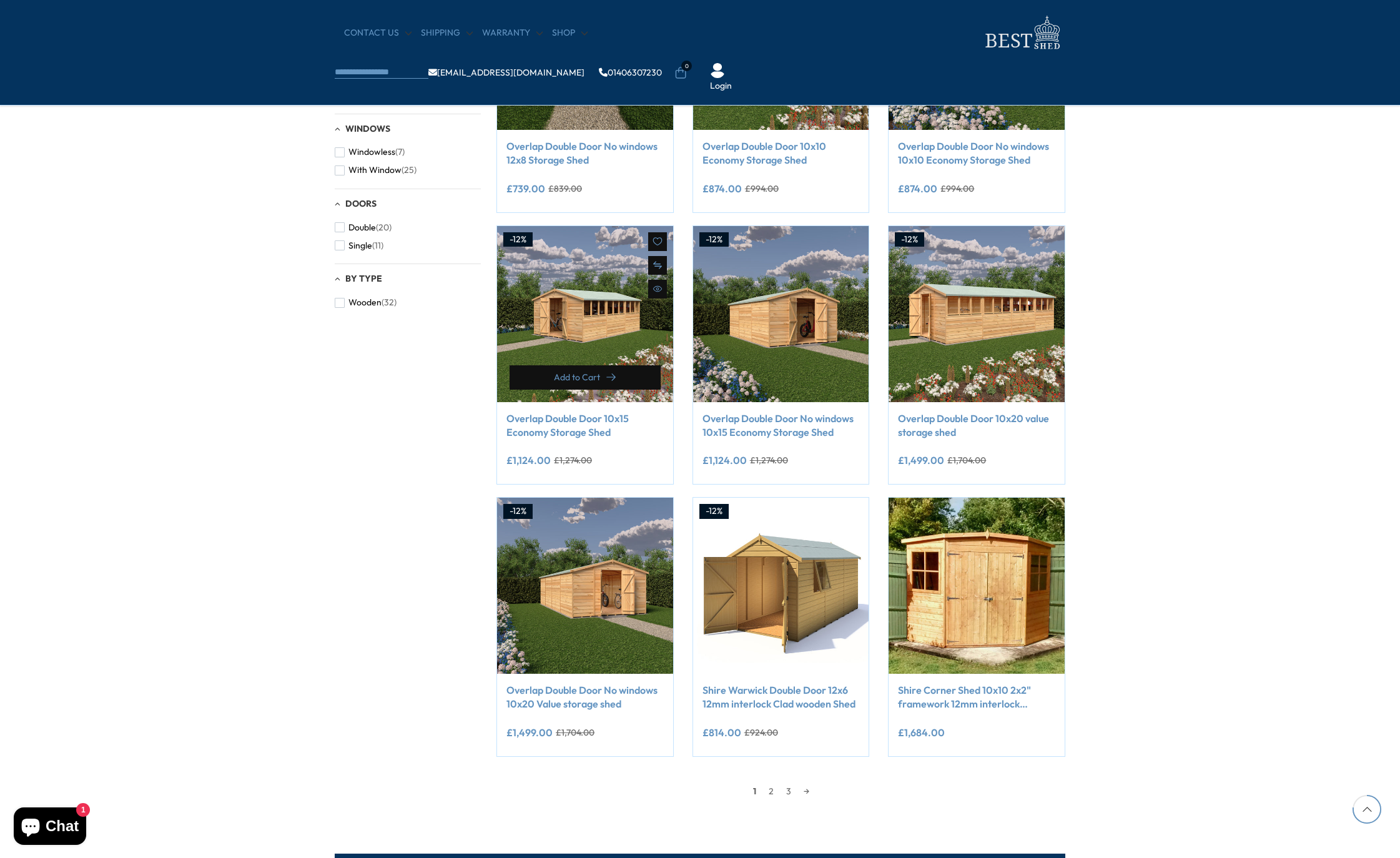
scroll to position [875, 0]
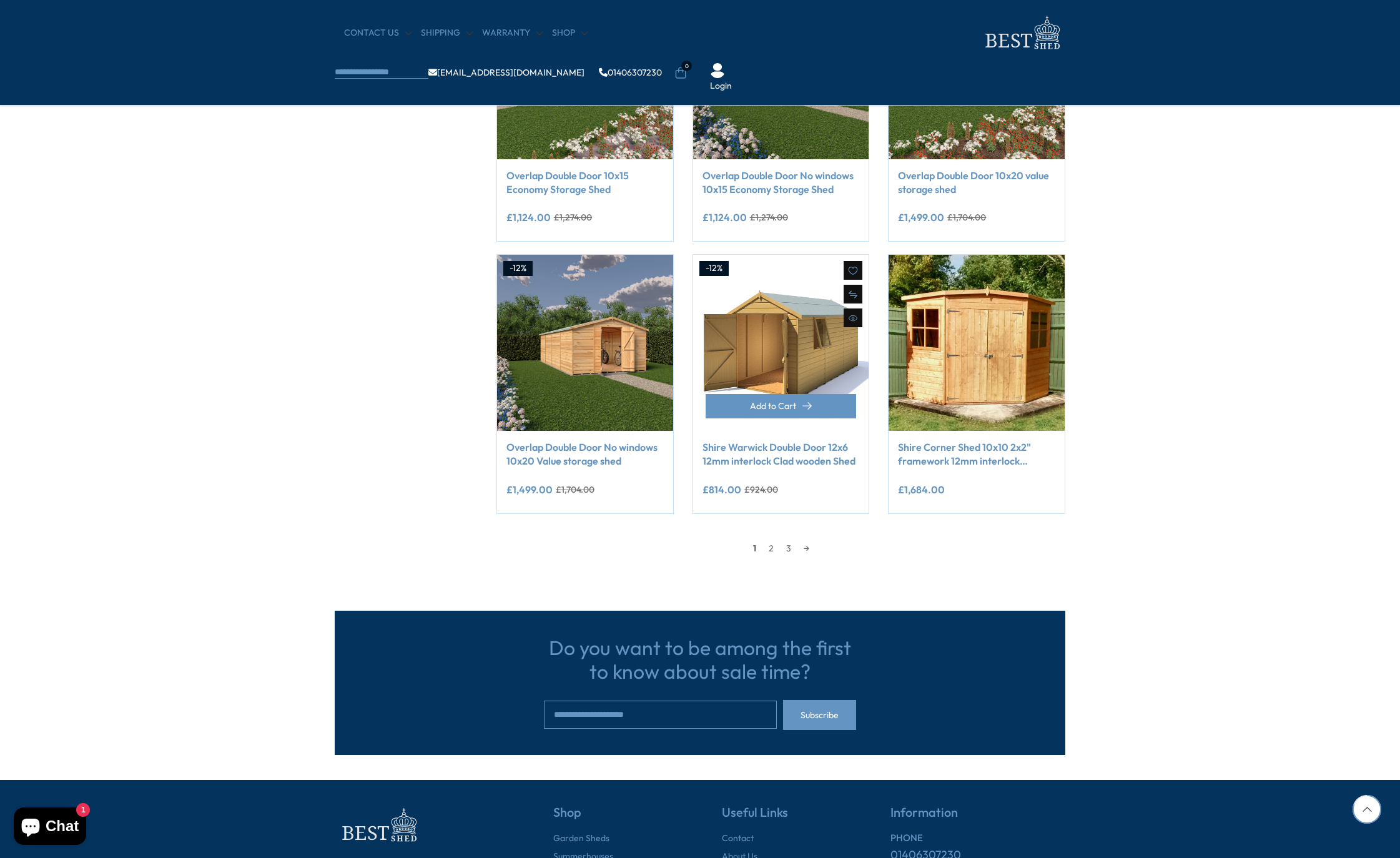
click at [757, 443] on link "Shire Warwick Double Door 12x6 12mm interlock Clad wooden Shed" at bounding box center [781, 454] width 158 height 28
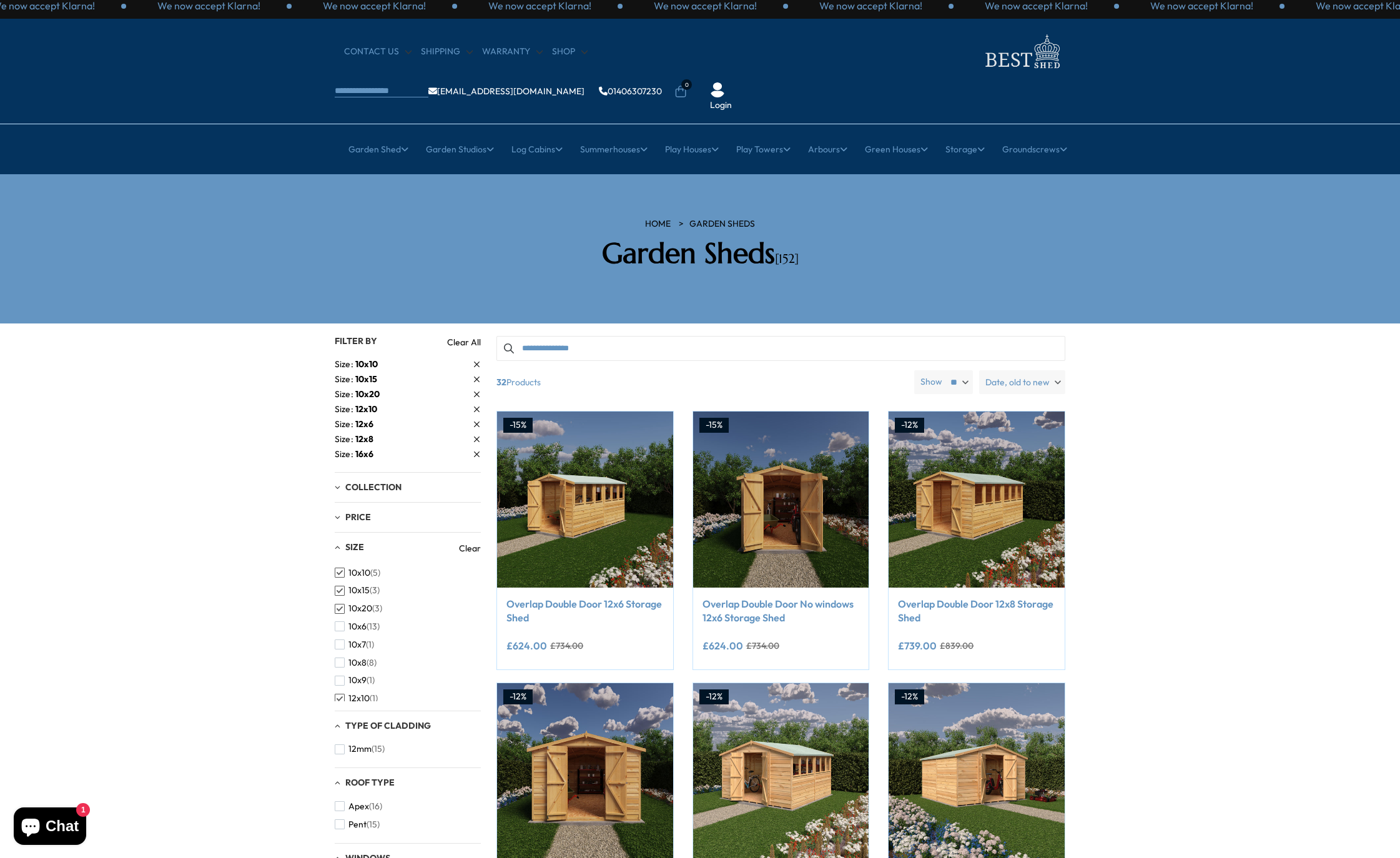
scroll to position [0, 0]
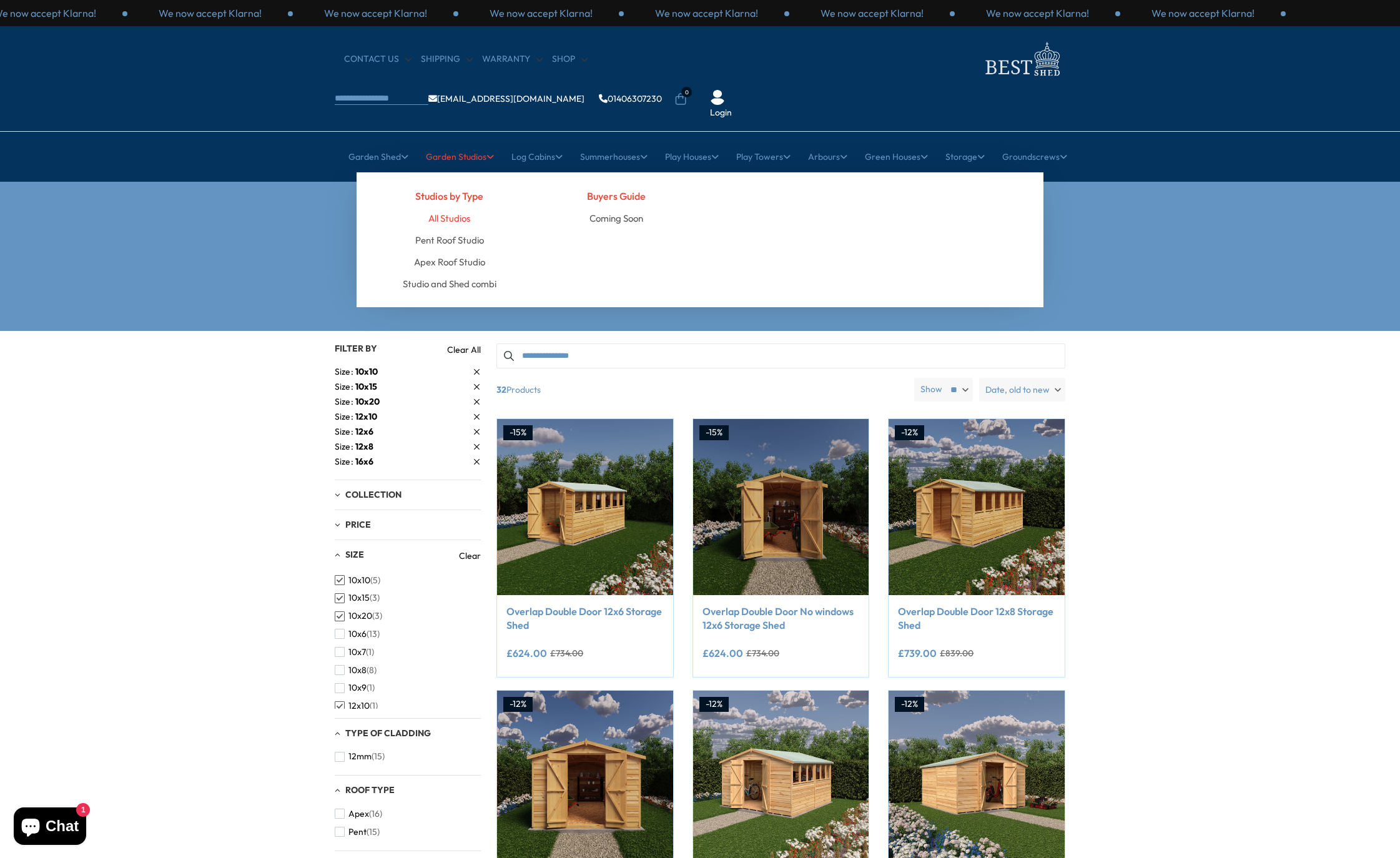
click at [441, 207] on link "All Studios" at bounding box center [449, 218] width 41 height 22
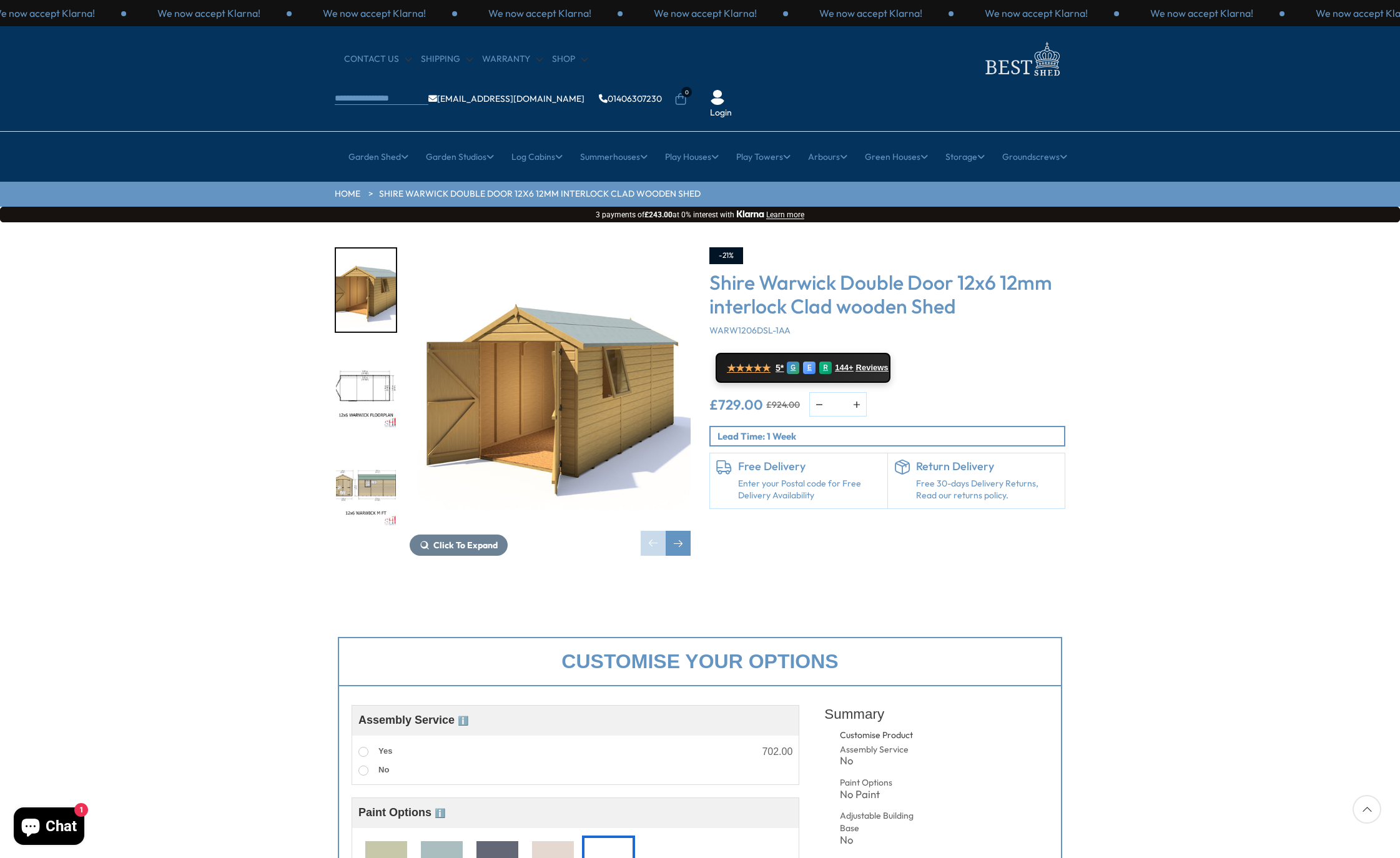
click at [369, 452] on img "3 / 11" at bounding box center [366, 485] width 60 height 83
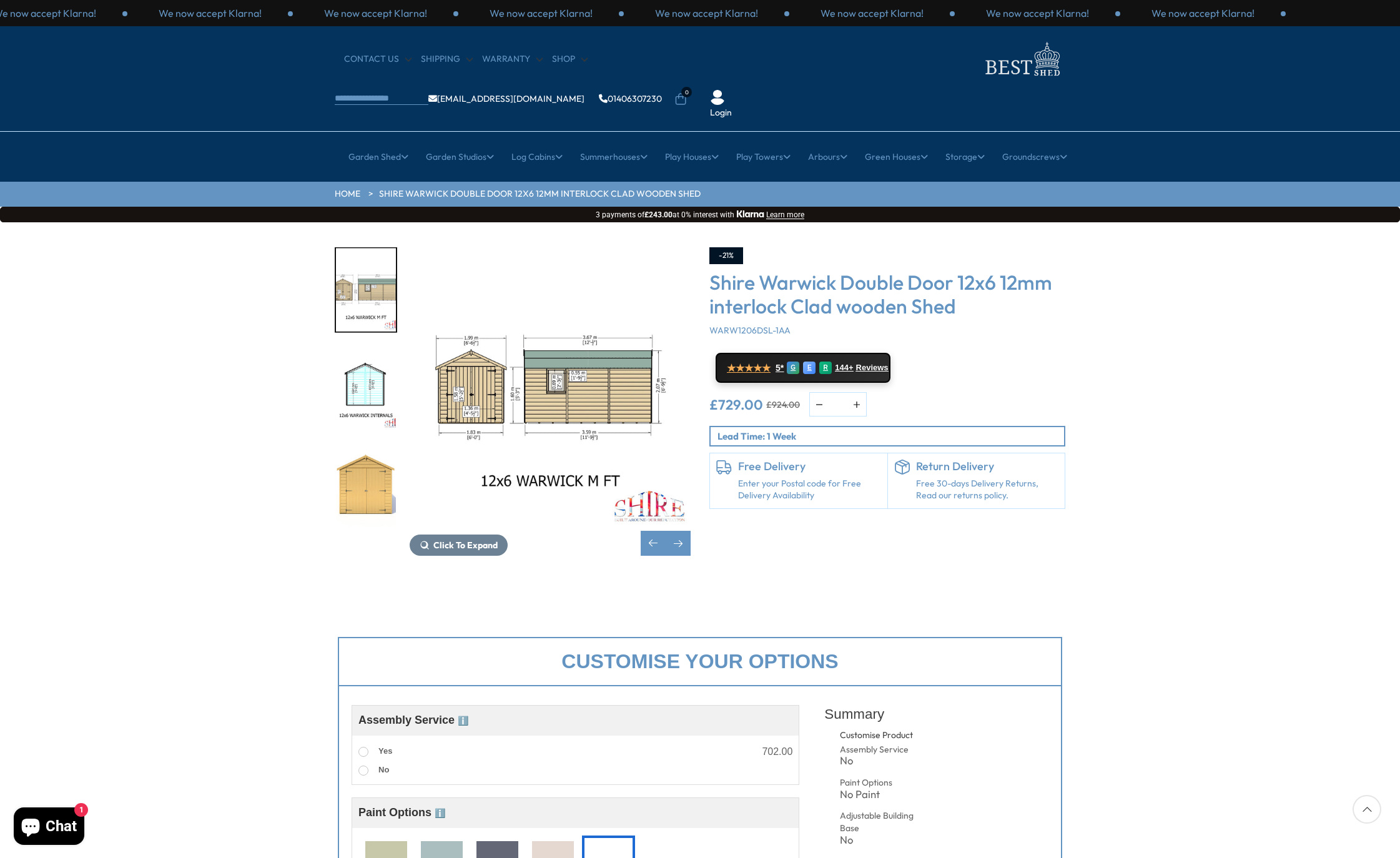
click at [374, 250] on img "3 / 11" at bounding box center [366, 290] width 60 height 83
click at [567, 325] on img "3 / 11" at bounding box center [549, 388] width 281 height 281
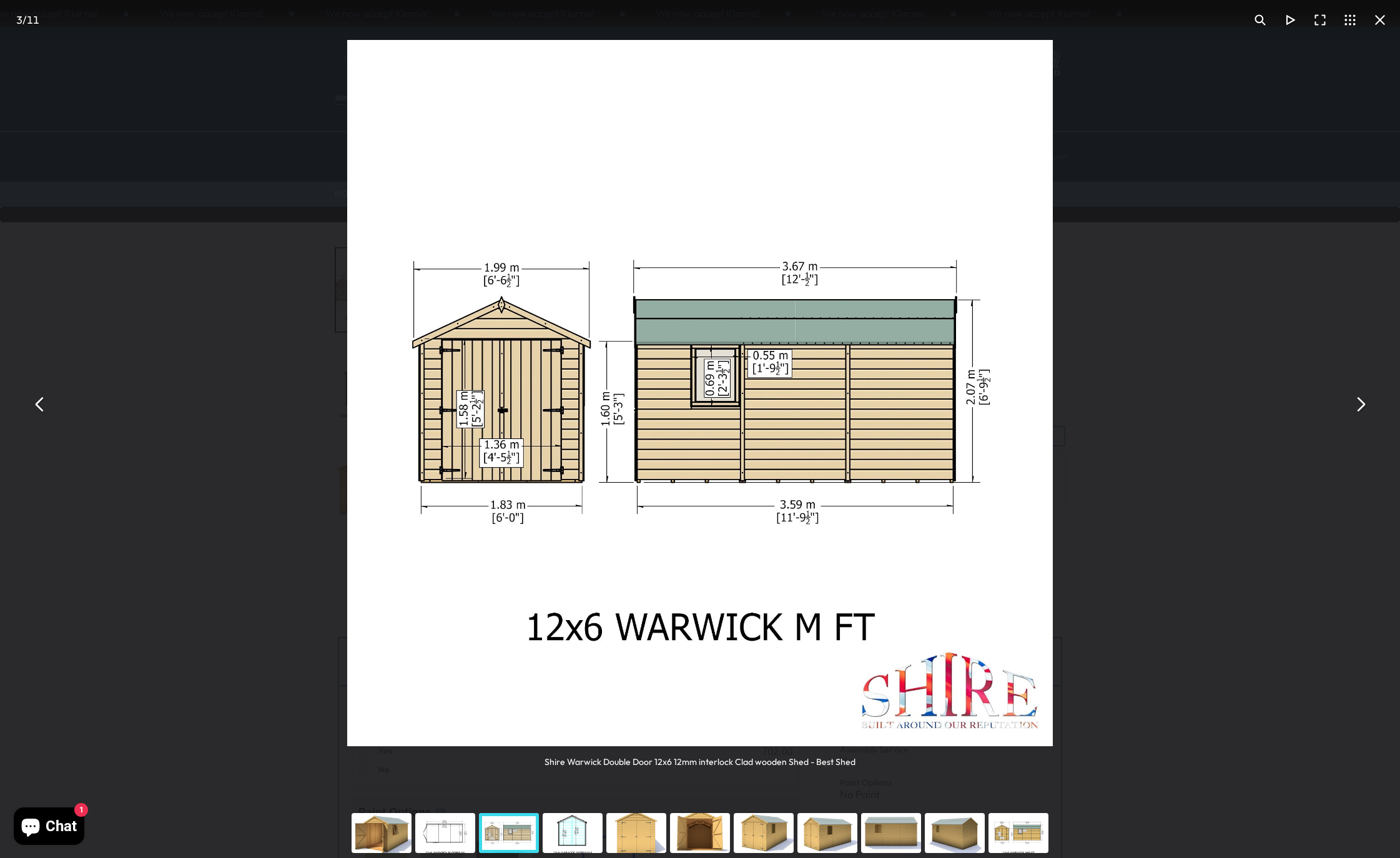
click at [1361, 413] on button "You can close this modal content with the ESC key" at bounding box center [1360, 404] width 30 height 30
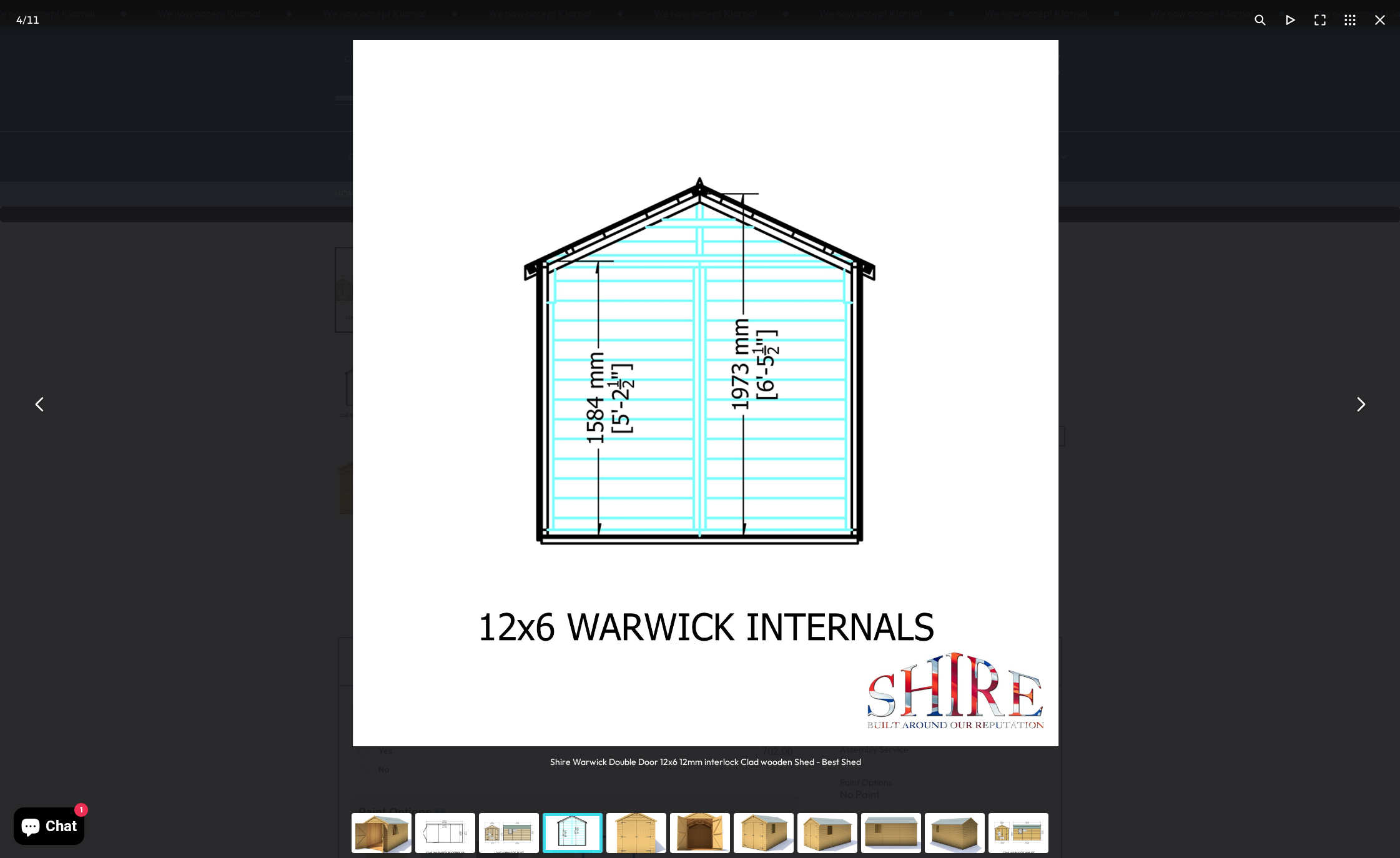
click at [1361, 413] on button "You can close this modal content with the ESC key" at bounding box center [1360, 404] width 30 height 30
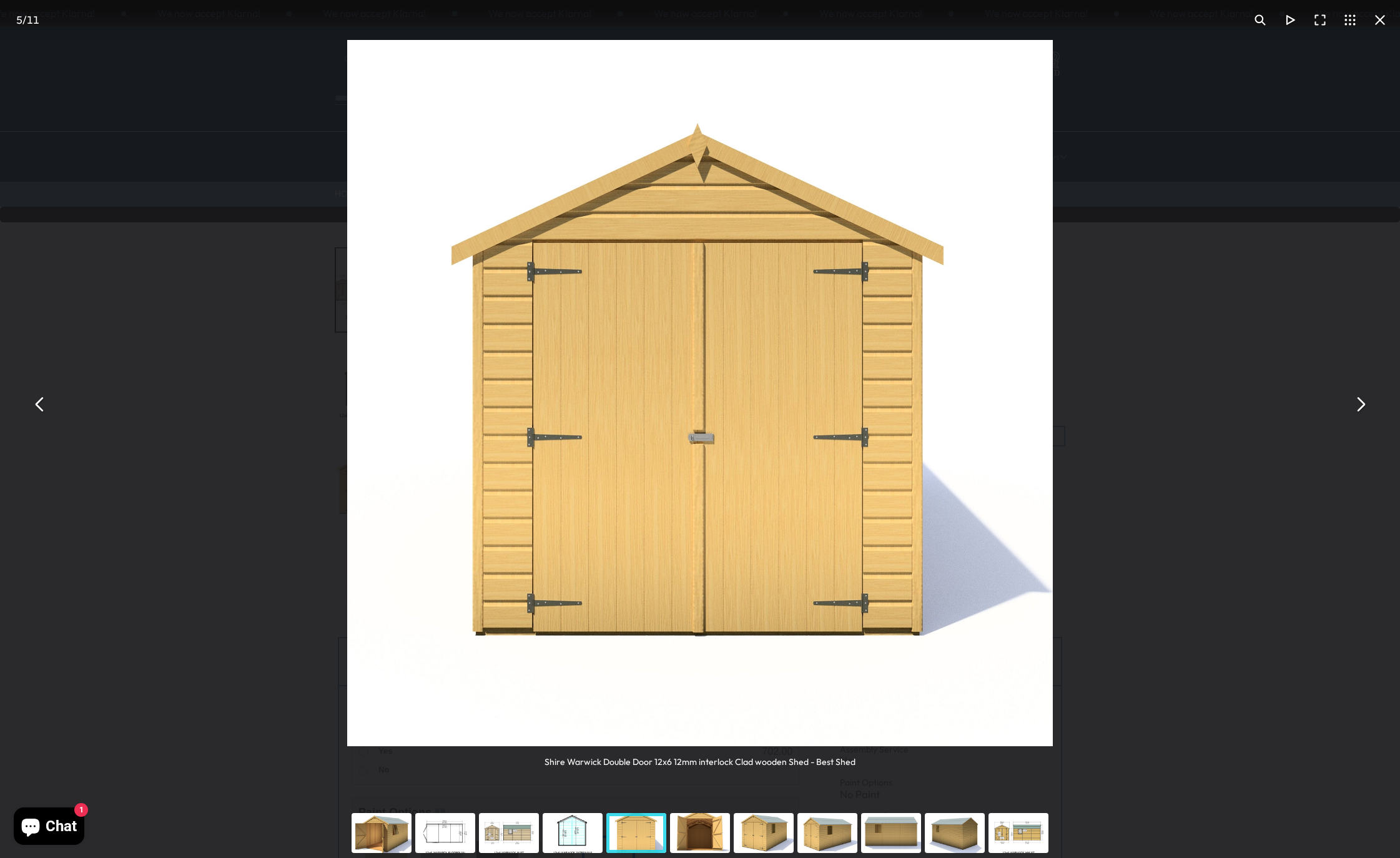
click at [1361, 413] on button "You can close this modal content with the ESC key" at bounding box center [1360, 404] width 30 height 30
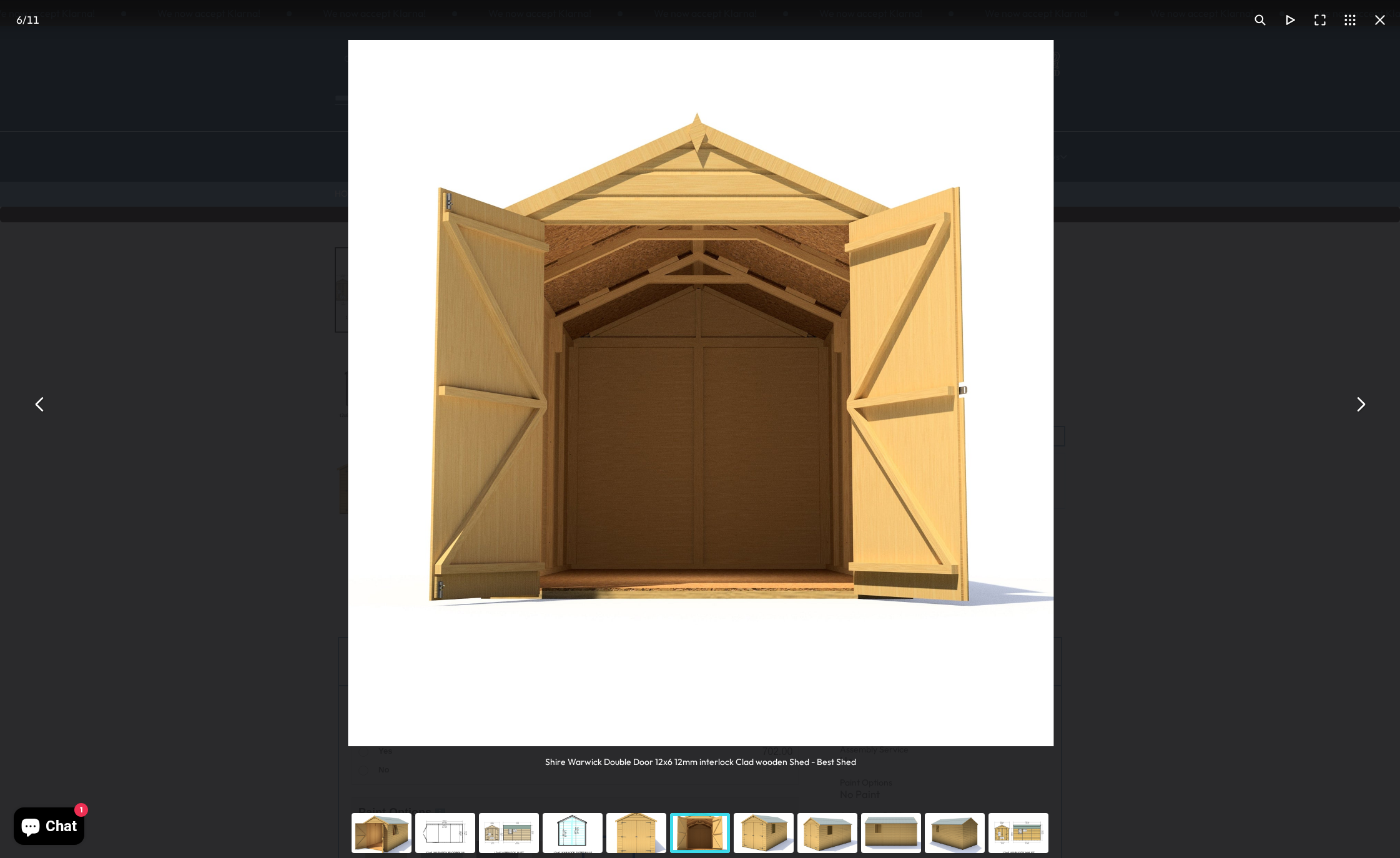
click at [1361, 413] on button "You can close this modal content with the ESC key" at bounding box center [1360, 404] width 30 height 30
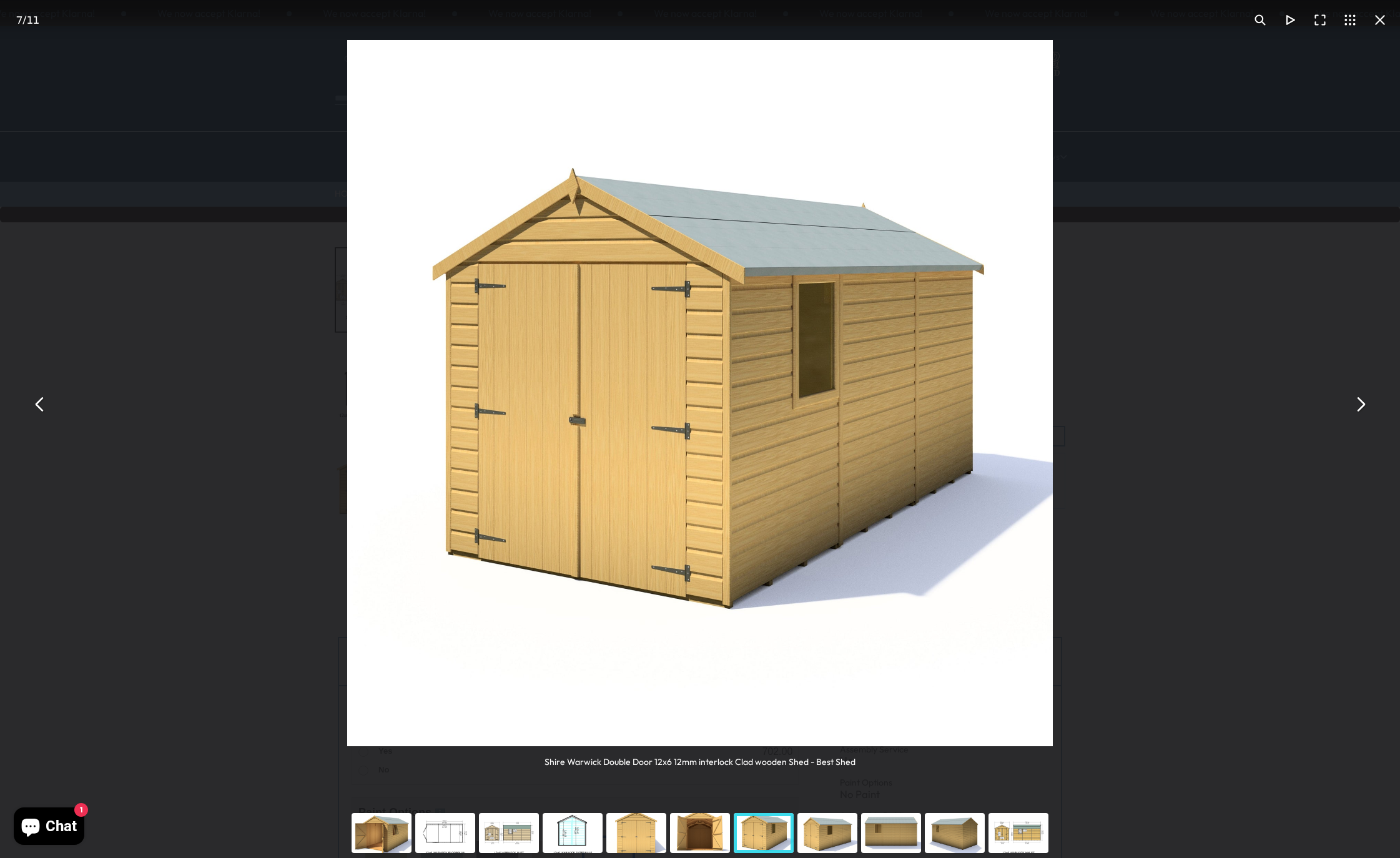
click at [1361, 413] on button "You can close this modal content with the ESC key" at bounding box center [1360, 404] width 30 height 30
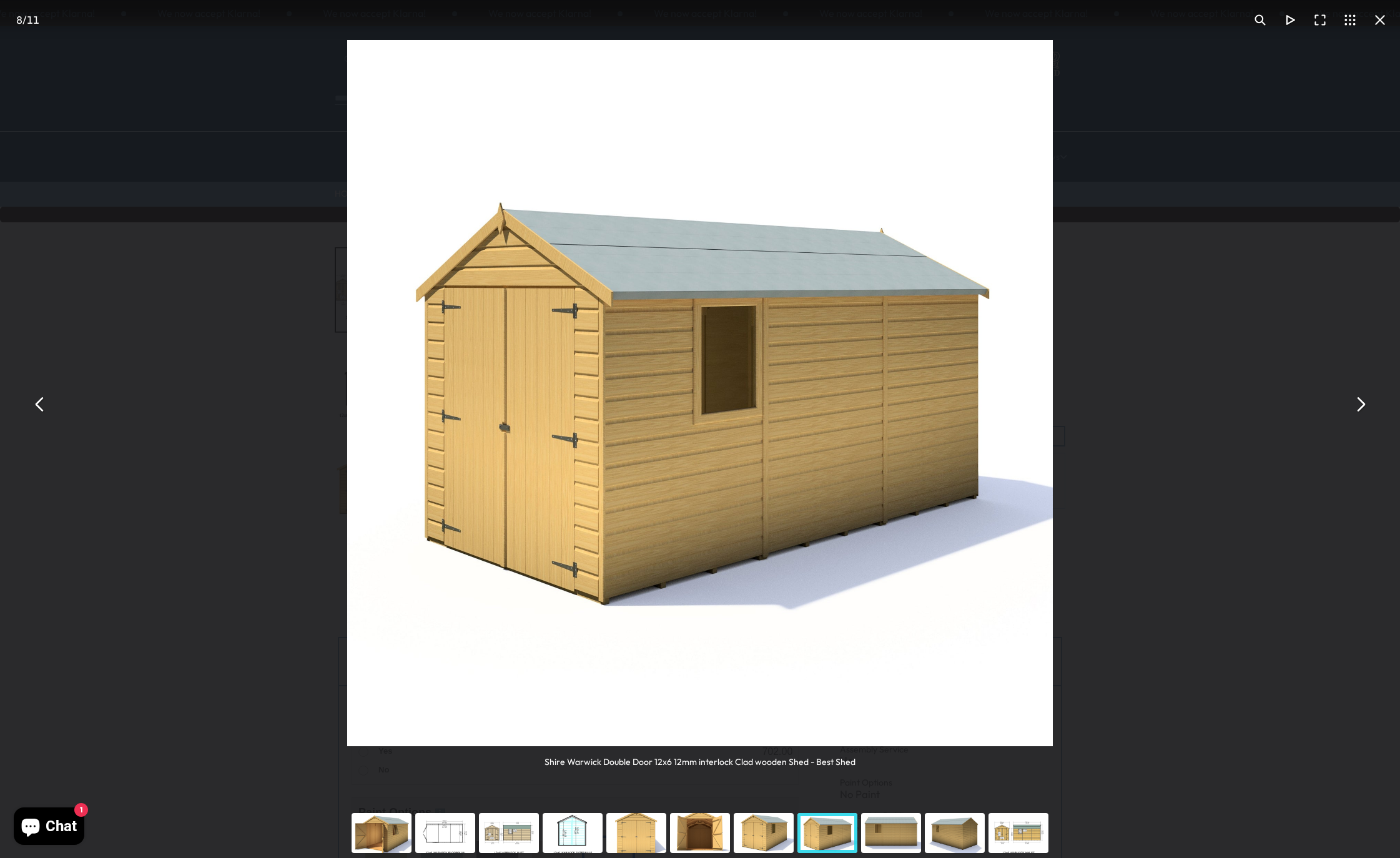
click at [1361, 413] on button "You can close this modal content with the ESC key" at bounding box center [1360, 404] width 30 height 30
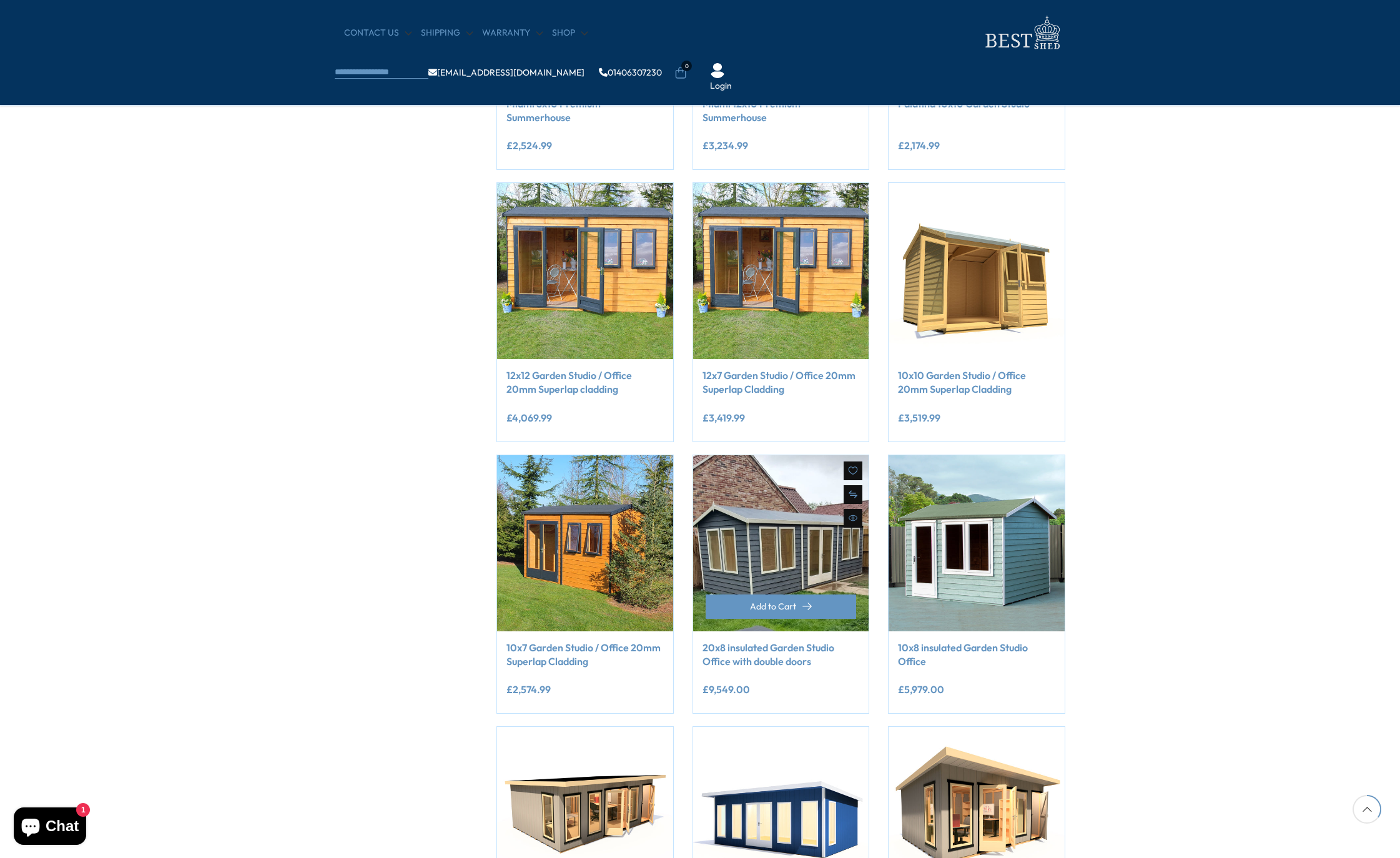
scroll to position [875, 0]
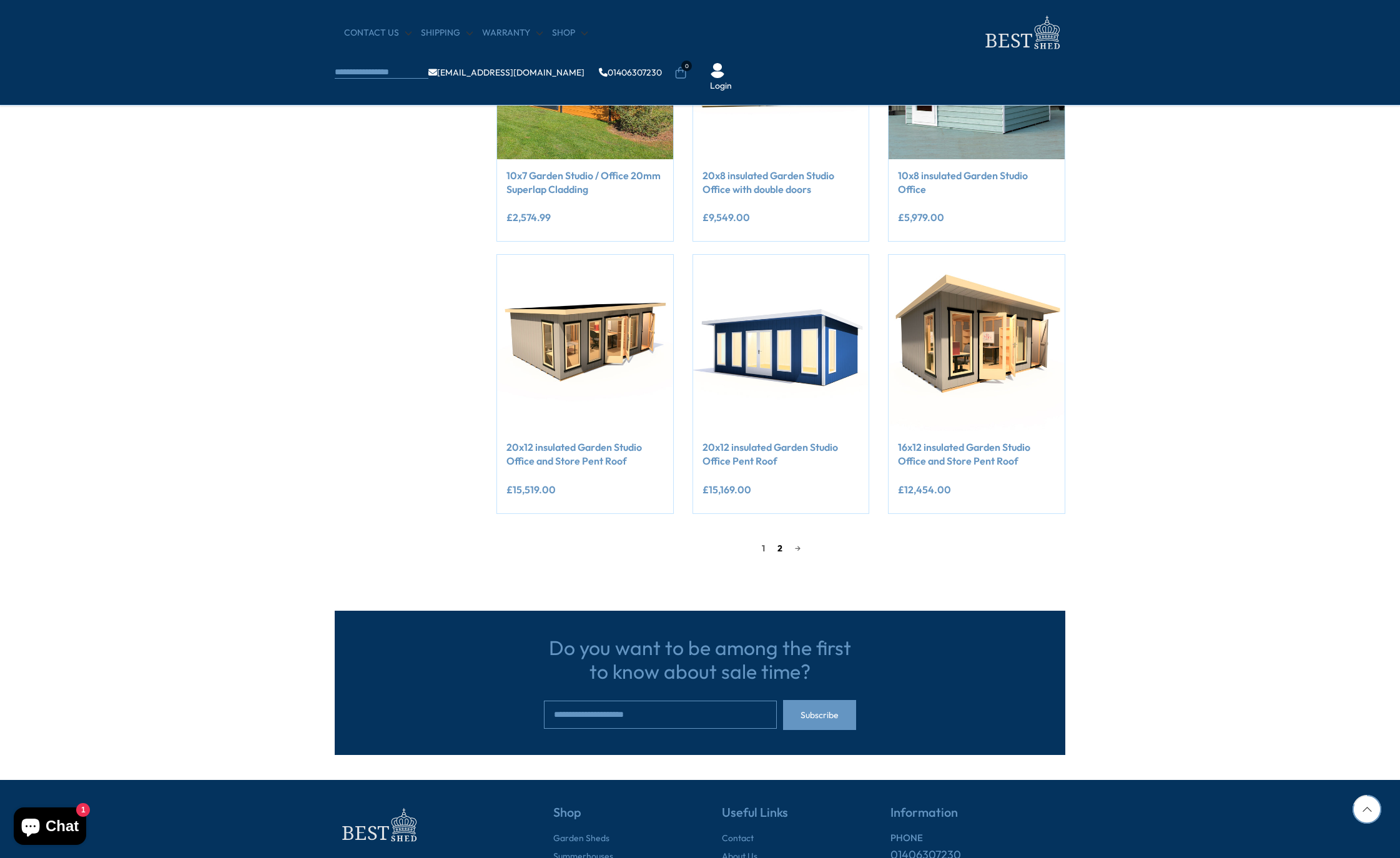
click at [773, 542] on link "2" at bounding box center [780, 547] width 18 height 19
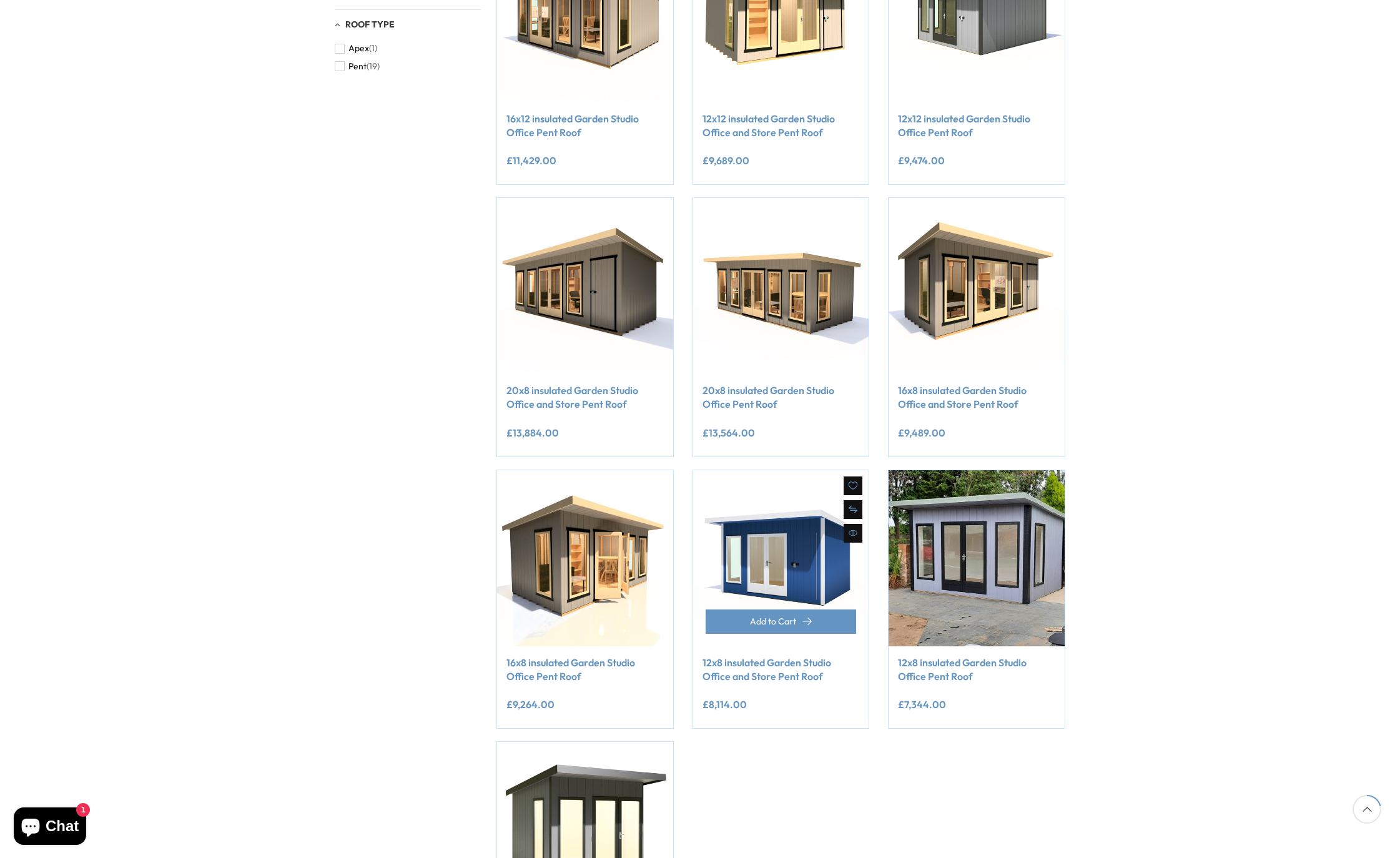
scroll to position [738, 0]
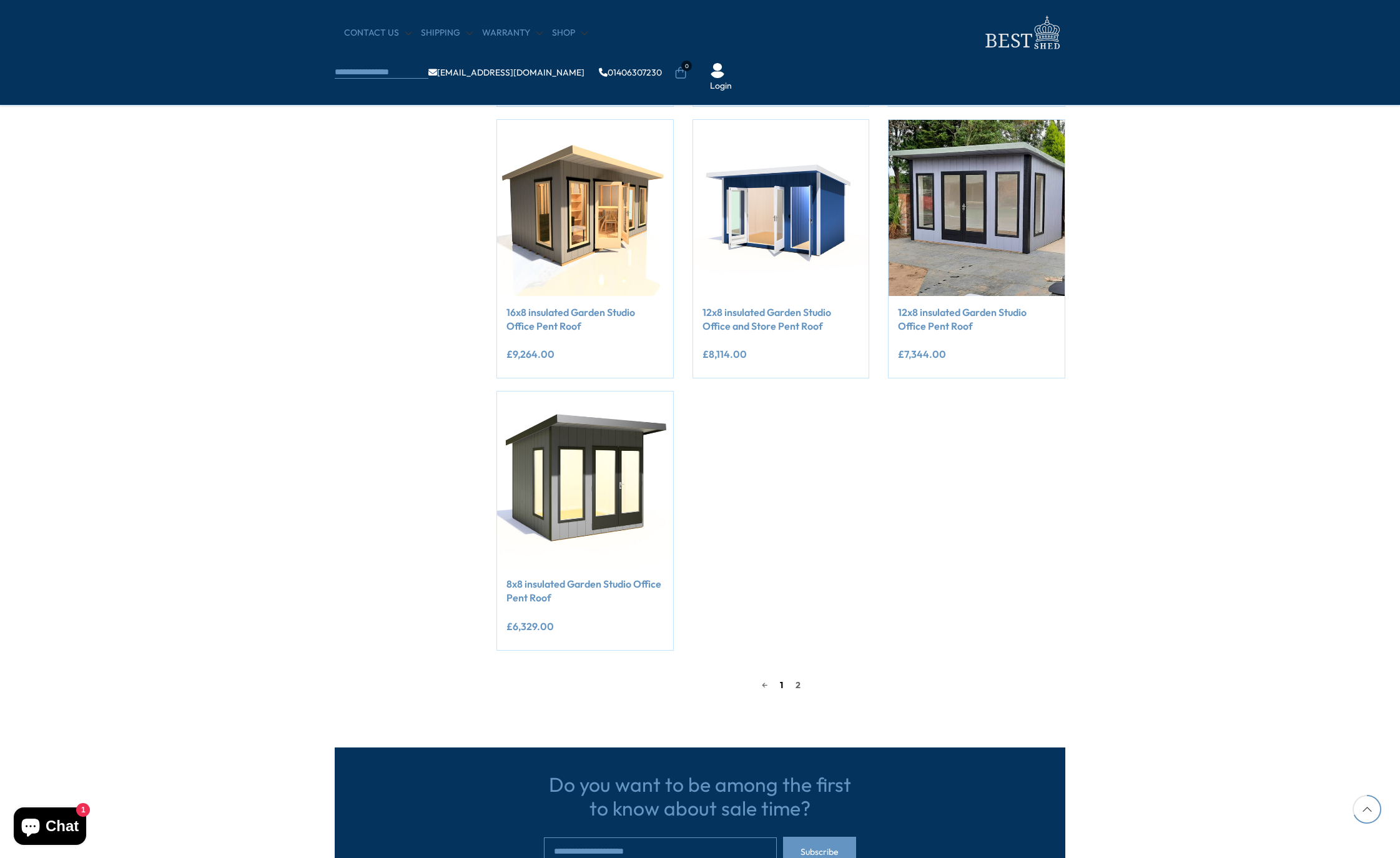
click at [779, 679] on link "1" at bounding box center [782, 684] width 16 height 19
